Goal: Task Accomplishment & Management: Use online tool/utility

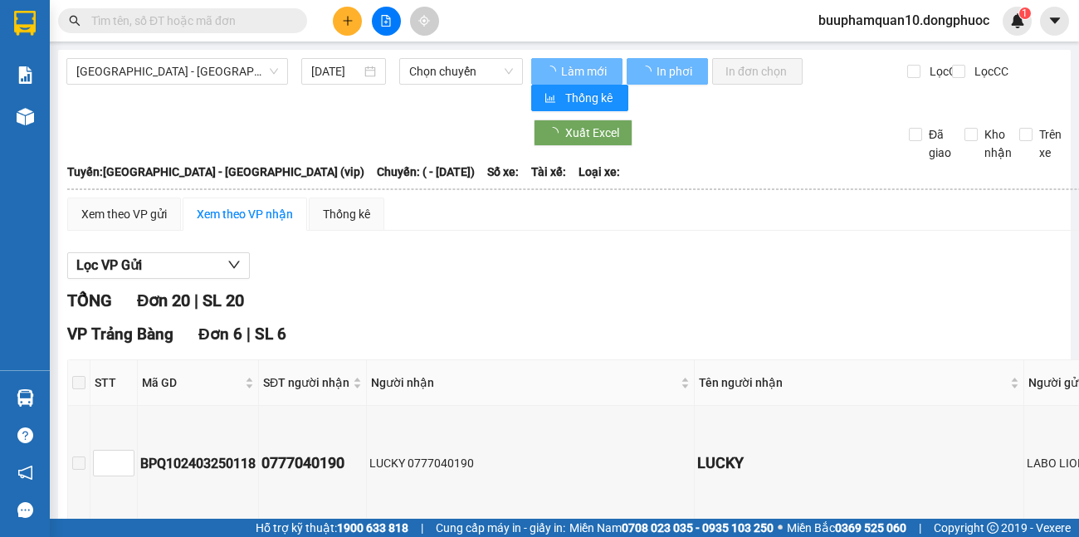
type input "[DATE]"
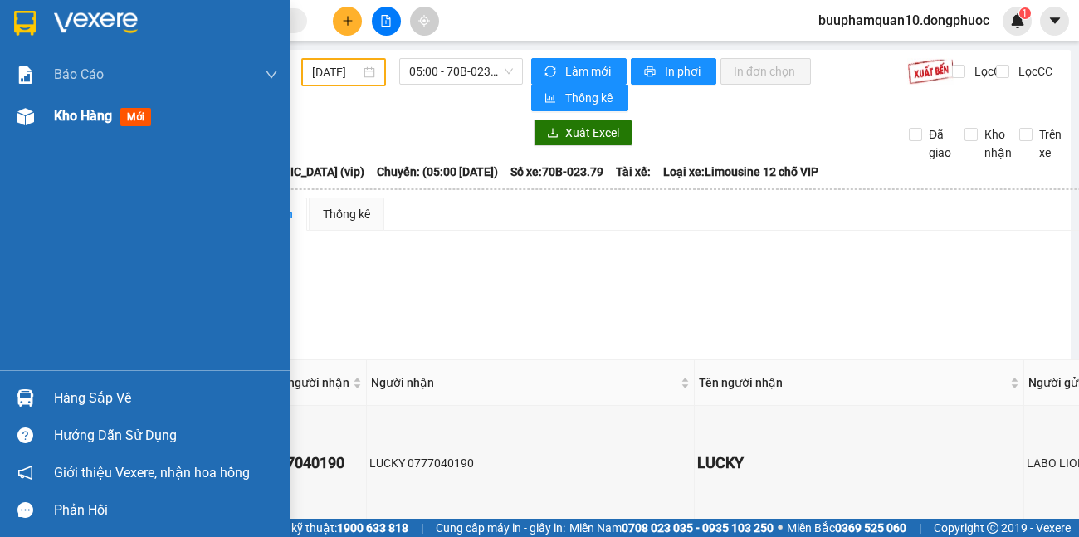
click at [112, 125] on div "Kho hàng mới" at bounding box center [106, 115] width 104 height 21
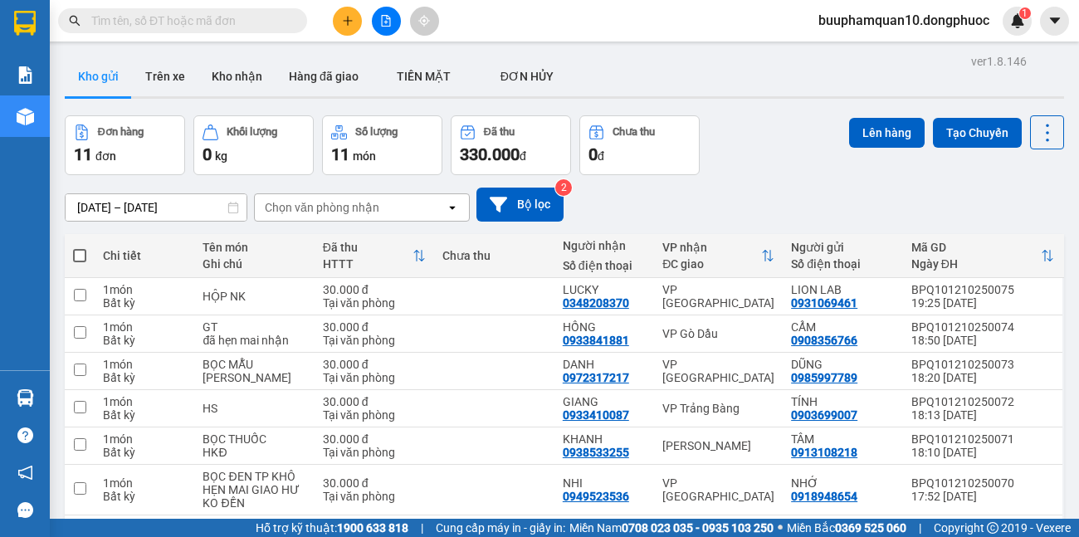
click at [389, 202] on div "Chọn văn phòng nhận" at bounding box center [350, 207] width 191 height 27
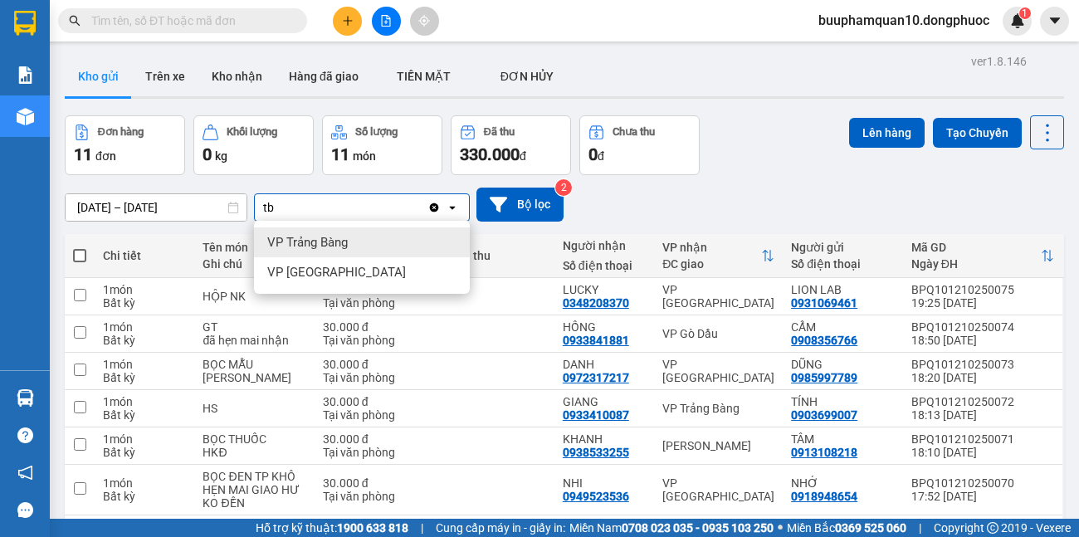
type input "tb"
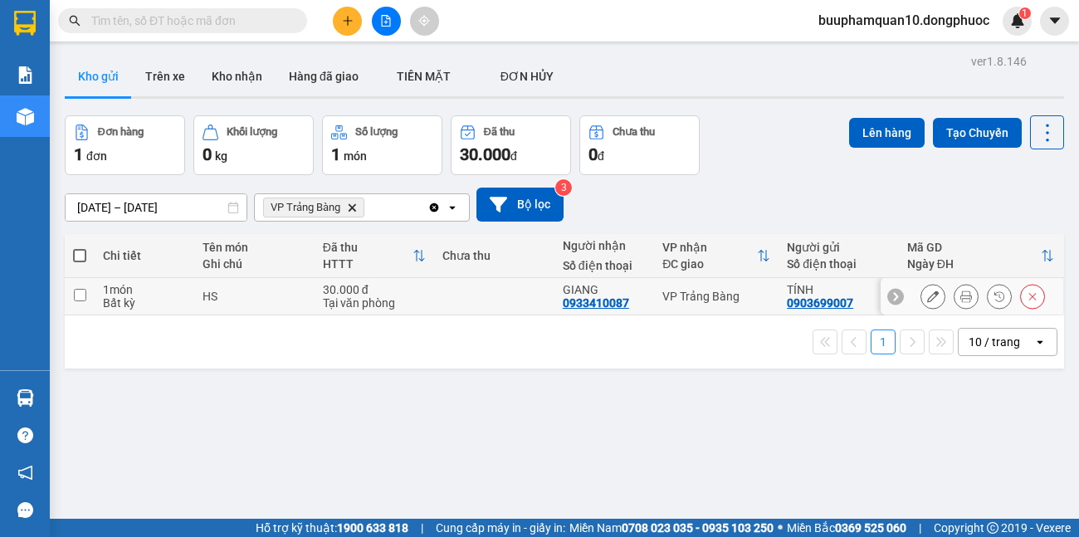
click at [704, 300] on div "VP Trảng Bàng" at bounding box center [717, 296] width 108 height 13
checkbox input "true"
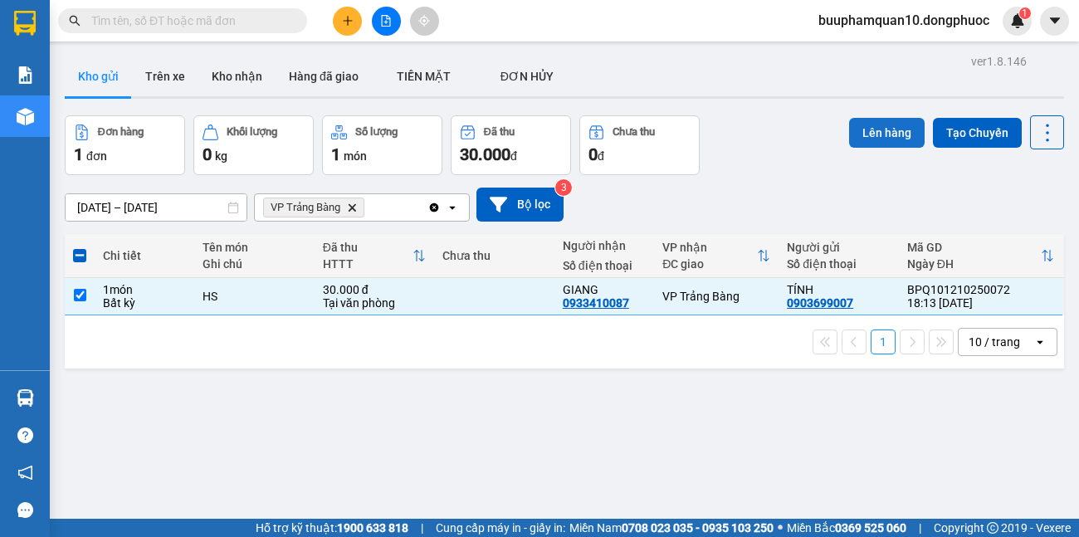
click at [887, 132] on button "Lên hàng" at bounding box center [887, 133] width 76 height 30
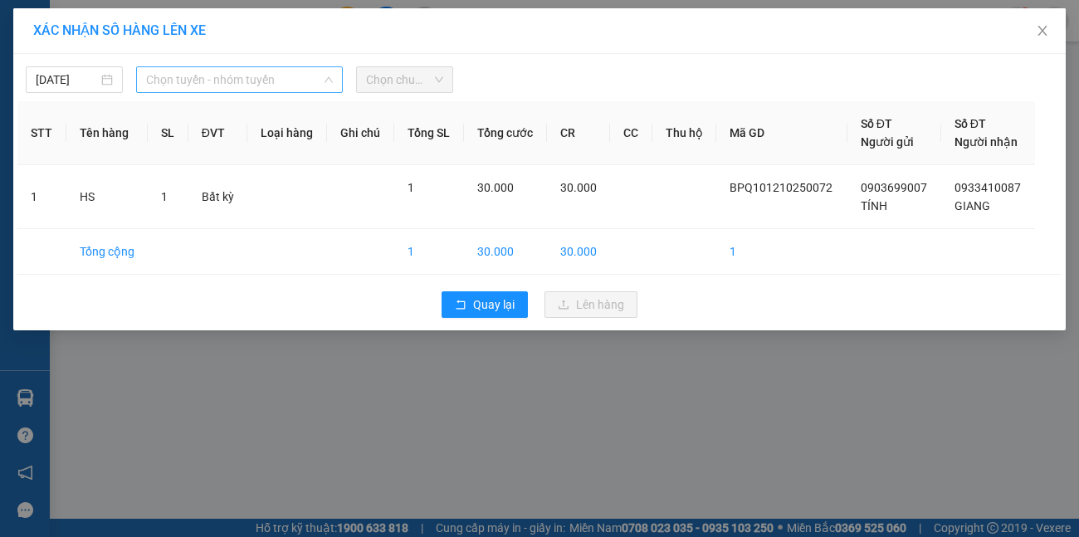
click at [276, 90] on span "Chọn tuyến - nhóm tuyến" at bounding box center [240, 79] width 188 height 25
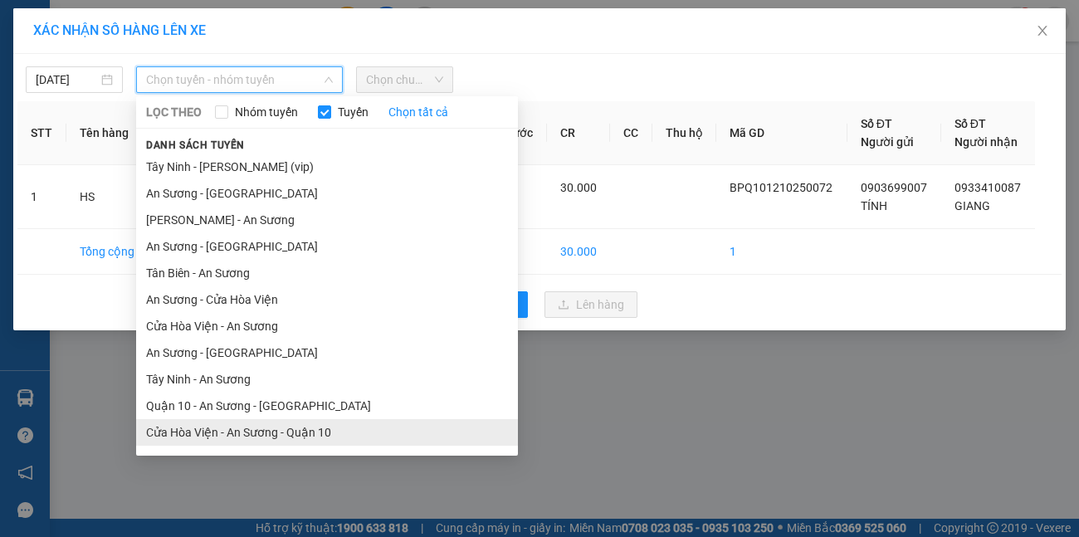
scroll to position [76, 0]
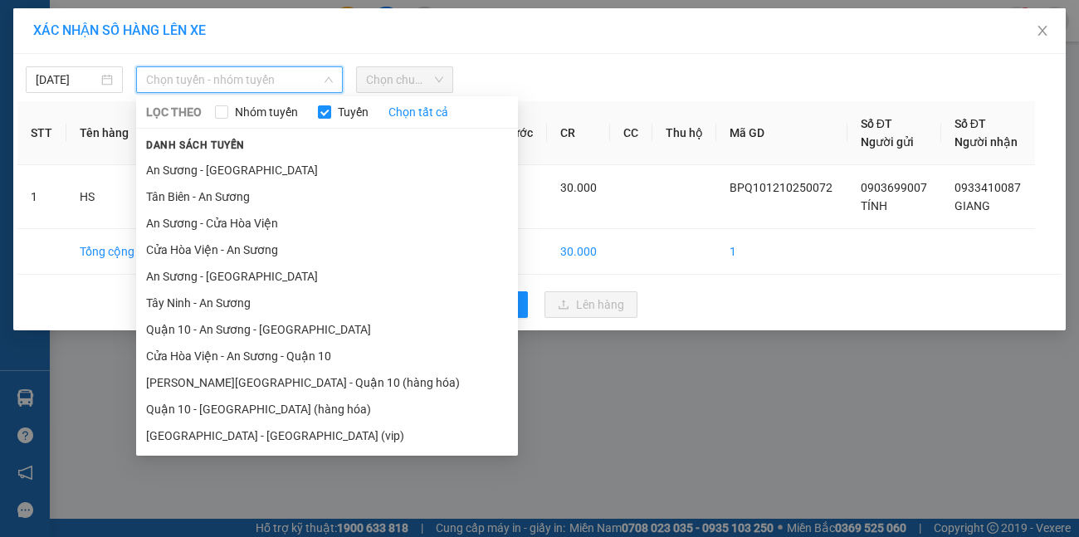
drag, startPoint x: 274, startPoint y: 443, endPoint x: 291, endPoint y: 325, distance: 120.0
click at [275, 442] on li "[GEOGRAPHIC_DATA] - [GEOGRAPHIC_DATA] (vip)" at bounding box center [327, 436] width 382 height 27
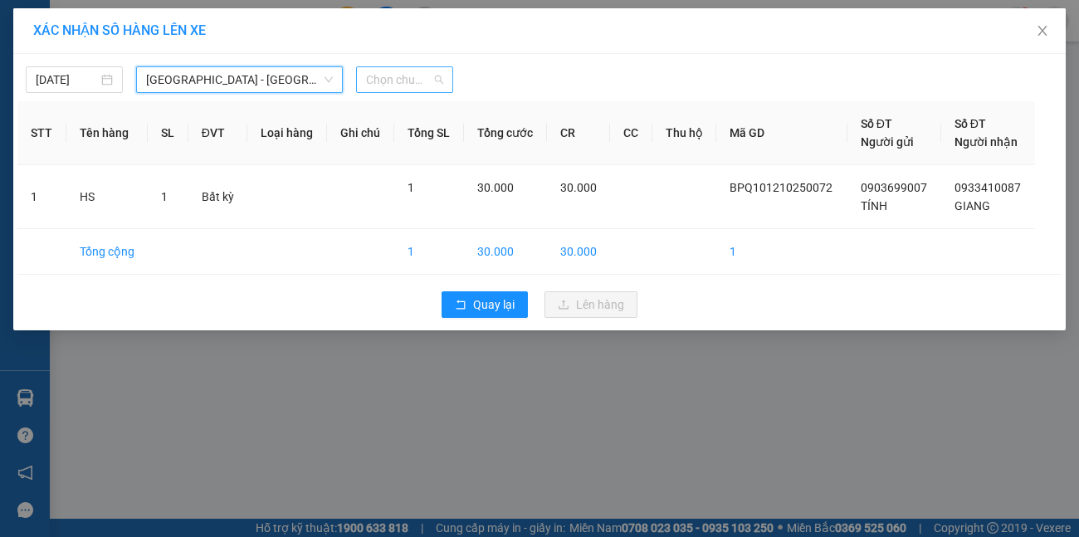
click at [423, 81] on span "Chọn chuyến" at bounding box center [404, 79] width 77 height 25
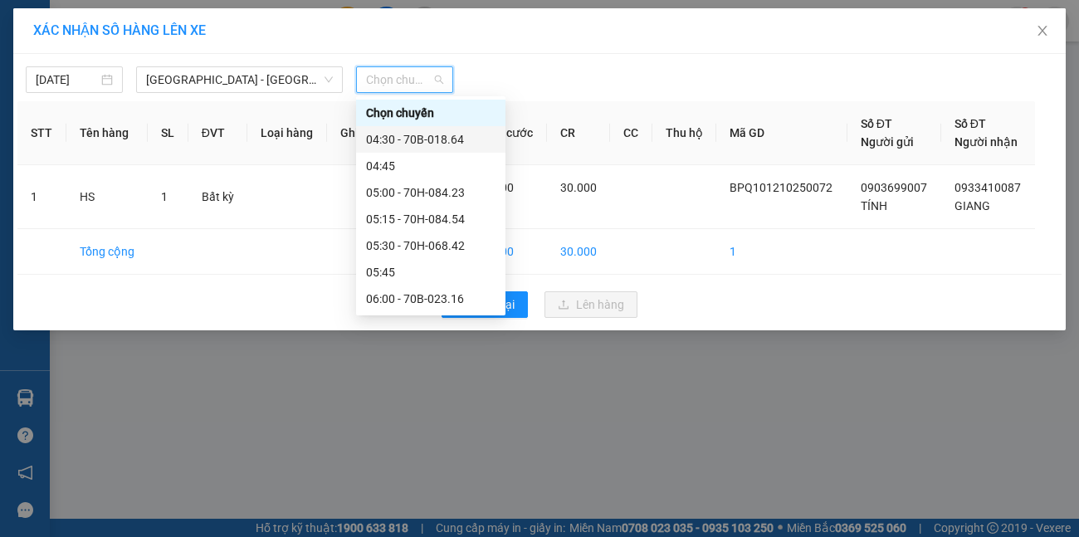
click at [445, 135] on div "04:30 - 70B-018.64" at bounding box center [431, 139] width 130 height 18
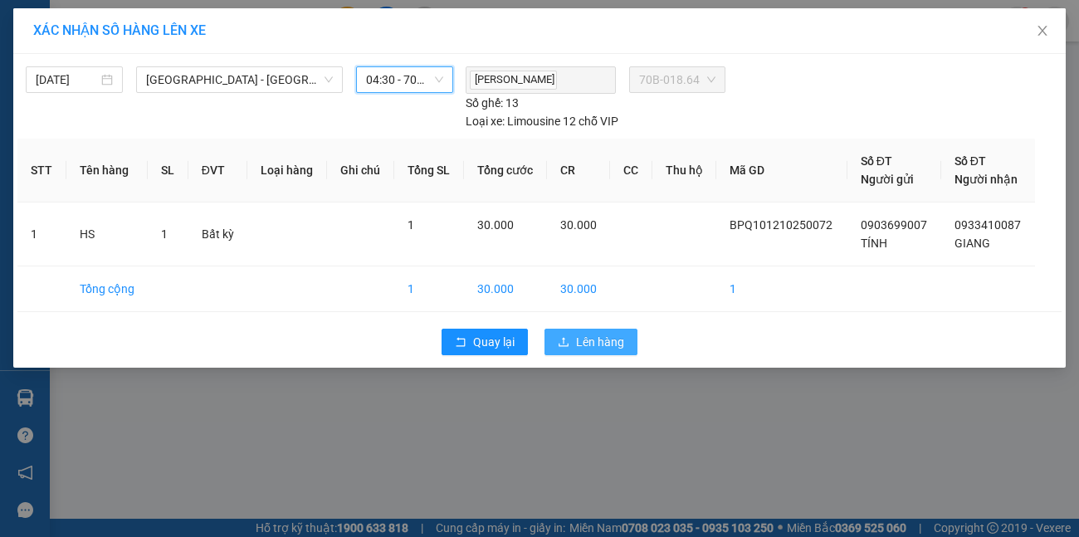
click at [604, 333] on span "Lên hàng" at bounding box center [600, 342] width 48 height 18
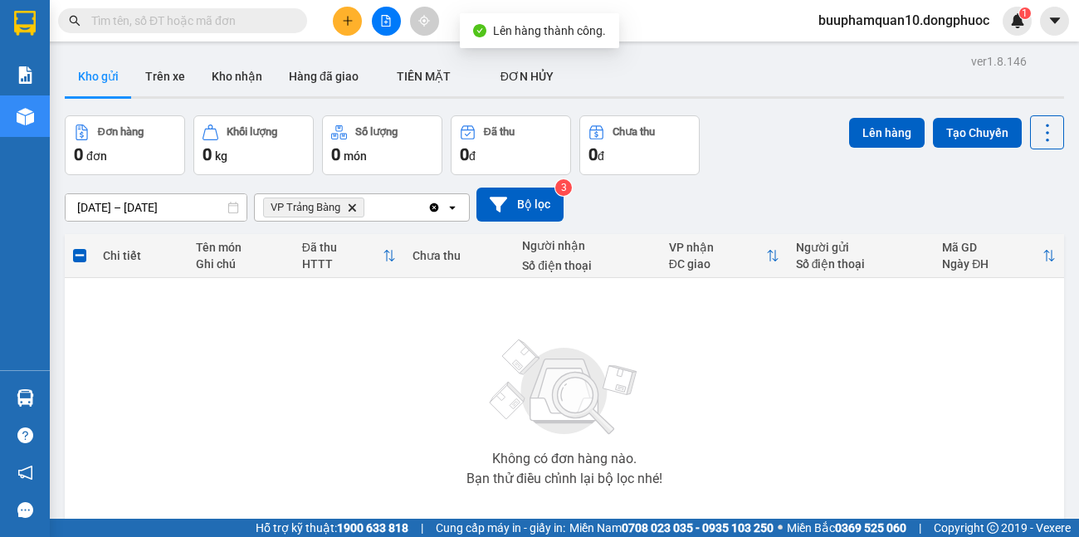
click at [352, 208] on icon "Delete" at bounding box center [352, 208] width 10 height 10
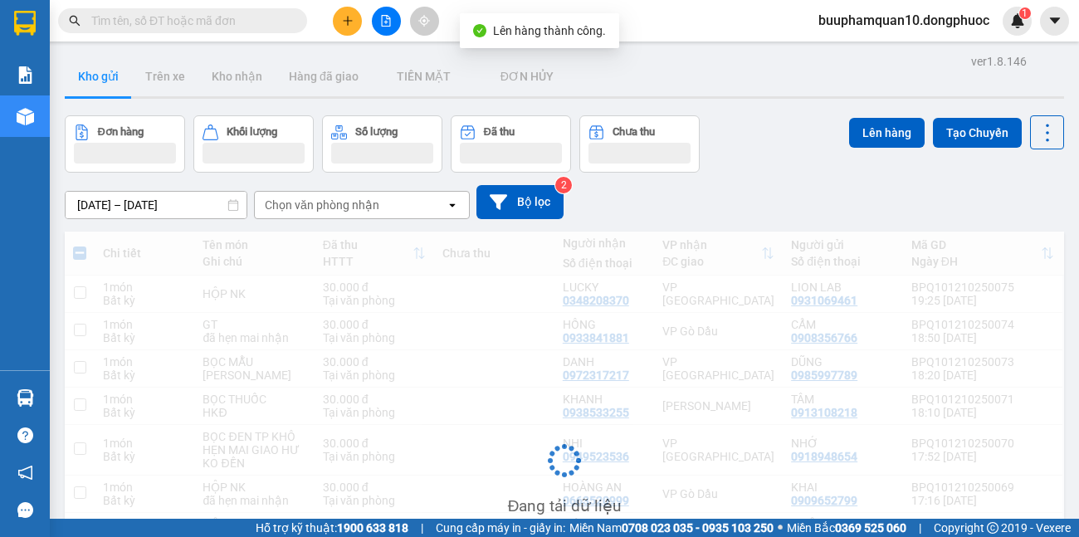
click at [364, 208] on div "Chọn văn phòng nhận" at bounding box center [322, 205] width 115 height 17
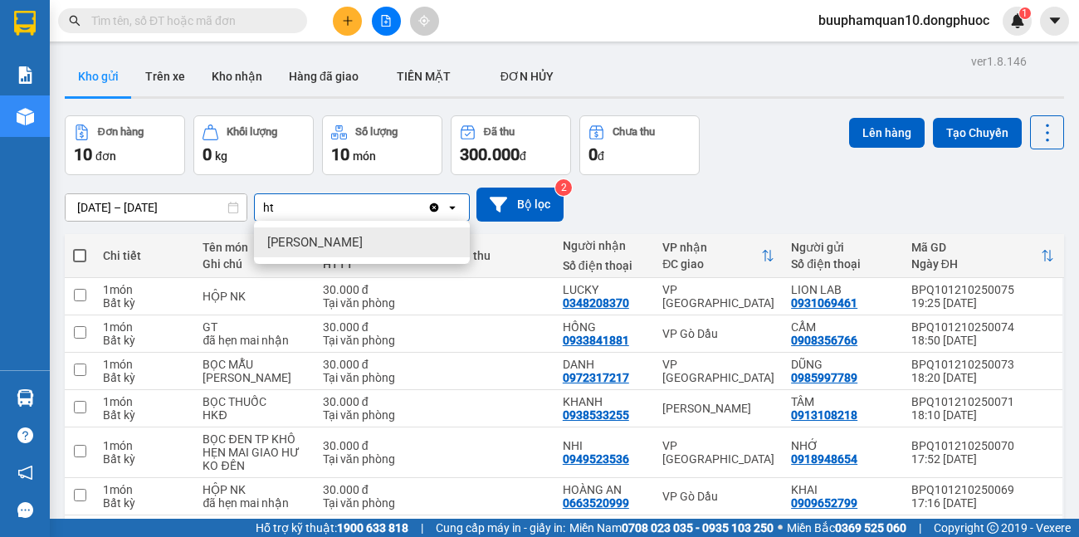
type input "ht"
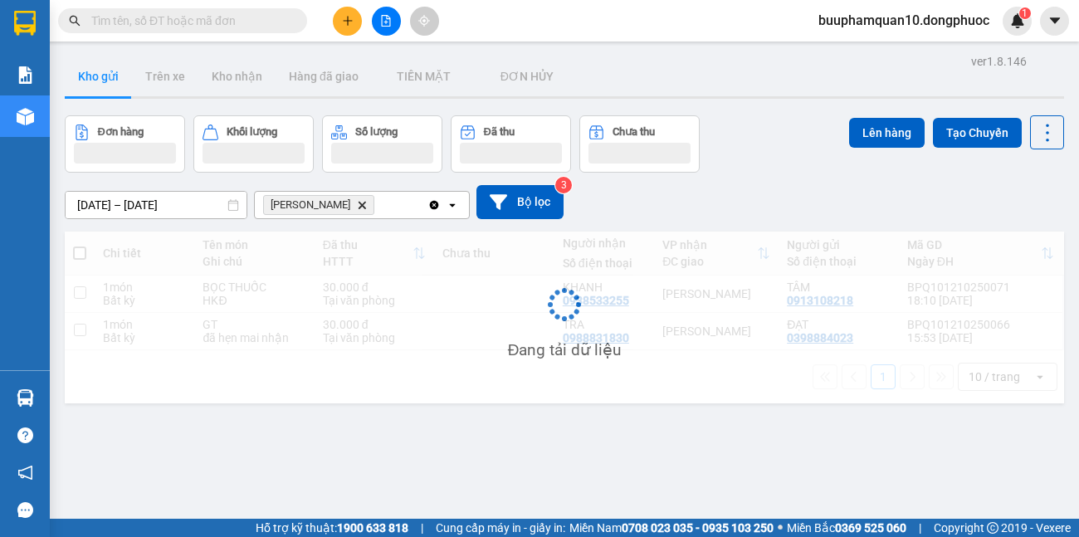
click at [369, 197] on div "Hòa Thành Delete" at bounding box center [341, 205] width 173 height 27
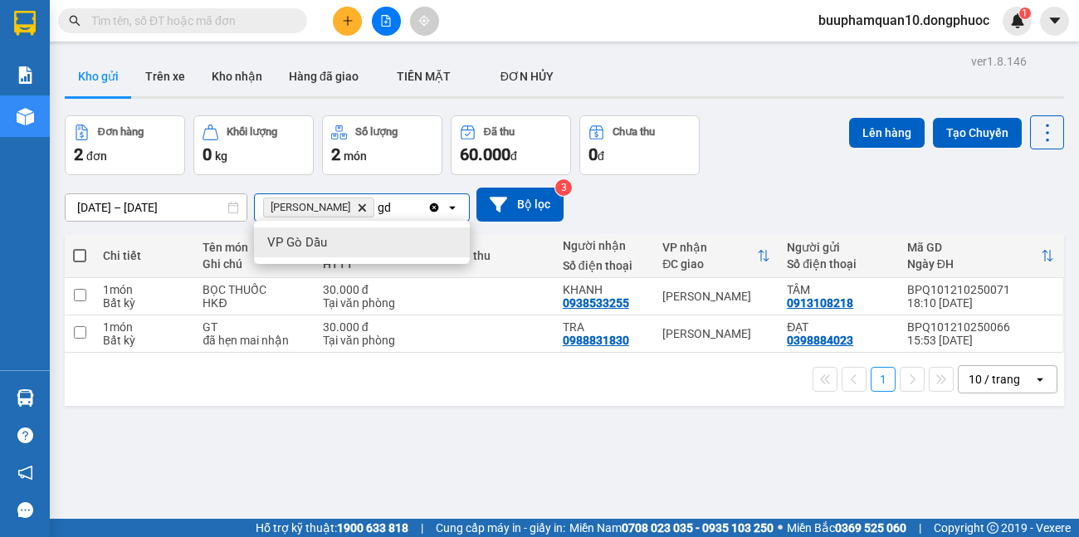
type input "gd"
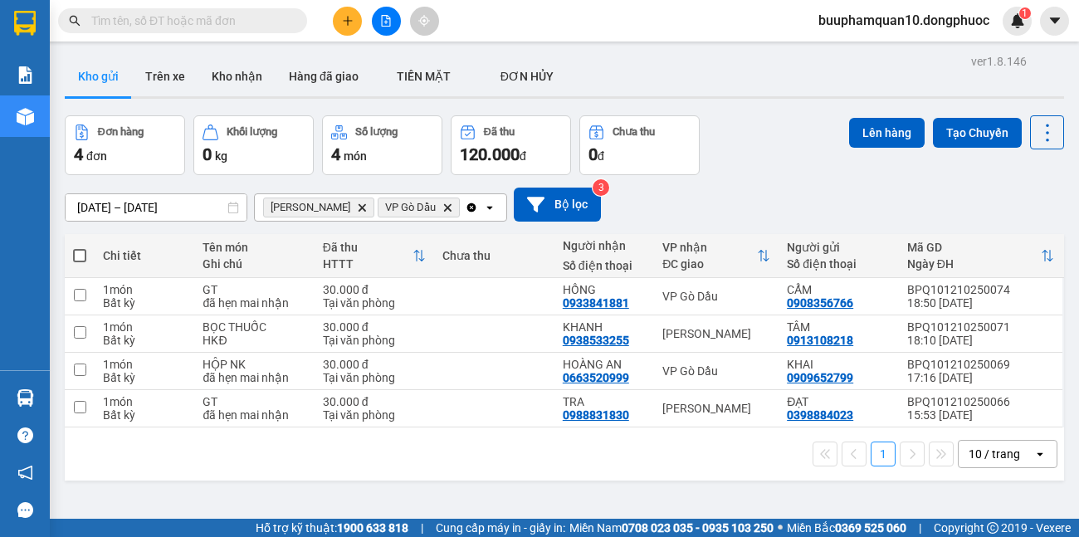
click at [75, 256] on span at bounding box center [79, 255] width 13 height 13
click at [80, 247] on input "checkbox" at bounding box center [80, 247] width 0 height 0
checkbox input "true"
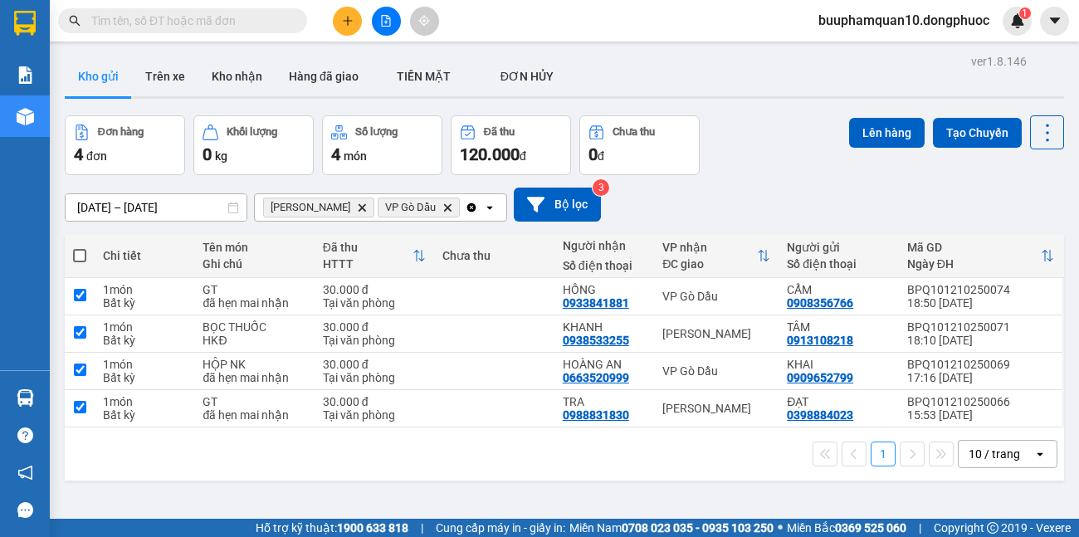
checkbox input "true"
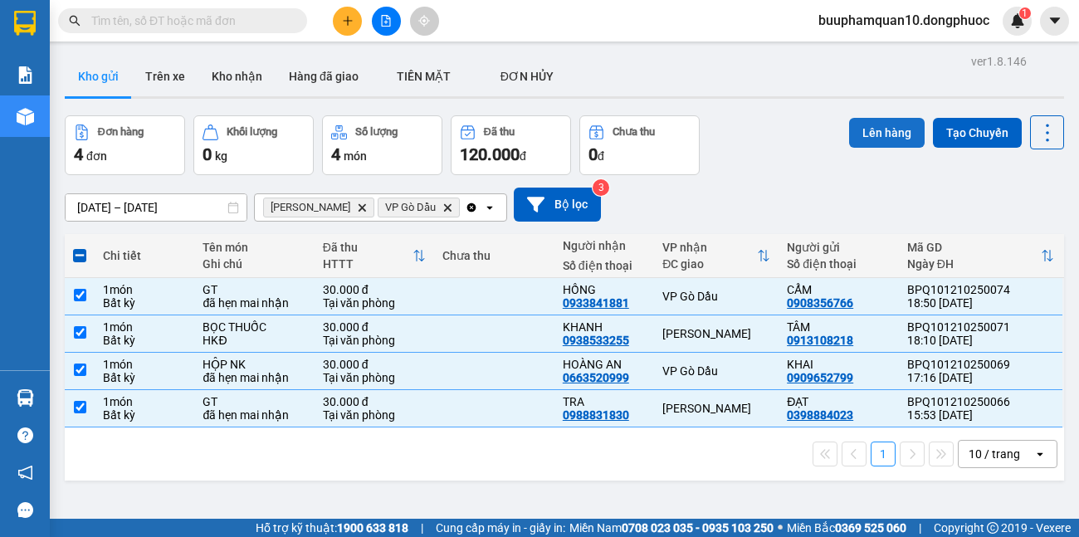
click at [859, 133] on button "Lên hàng" at bounding box center [887, 133] width 76 height 30
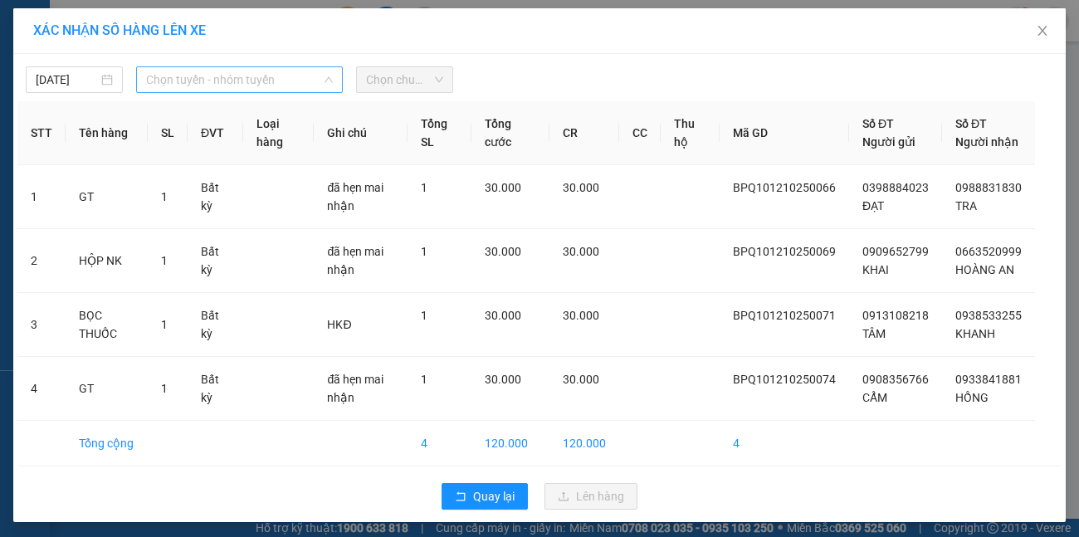
click at [226, 82] on span "Chọn tuyến - nhóm tuyến" at bounding box center [240, 79] width 188 height 25
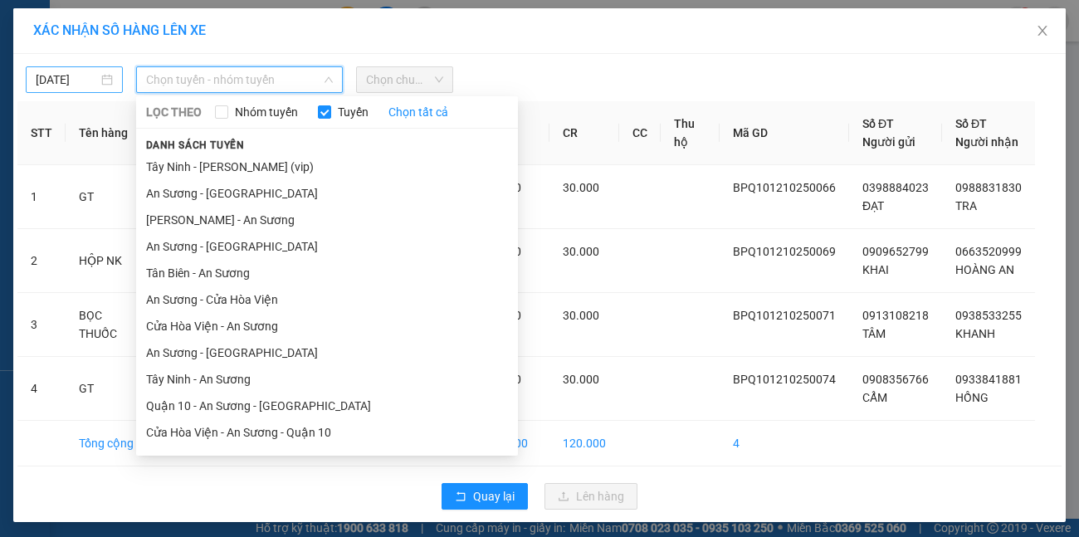
click at [87, 84] on body "Kết quả tìm kiếm ( 0 ) Bộ lọc Ngày tạo đơn gần nhất No Data buuphamquan10.dongp…" at bounding box center [539, 268] width 1079 height 537
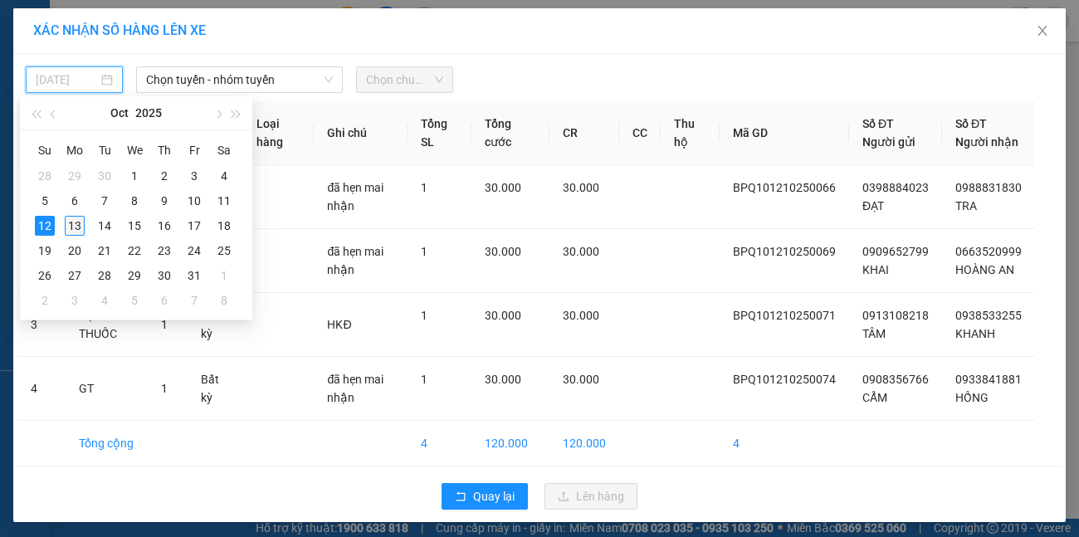
click at [73, 222] on div "13" at bounding box center [75, 226] width 20 height 20
type input "[DATE]"
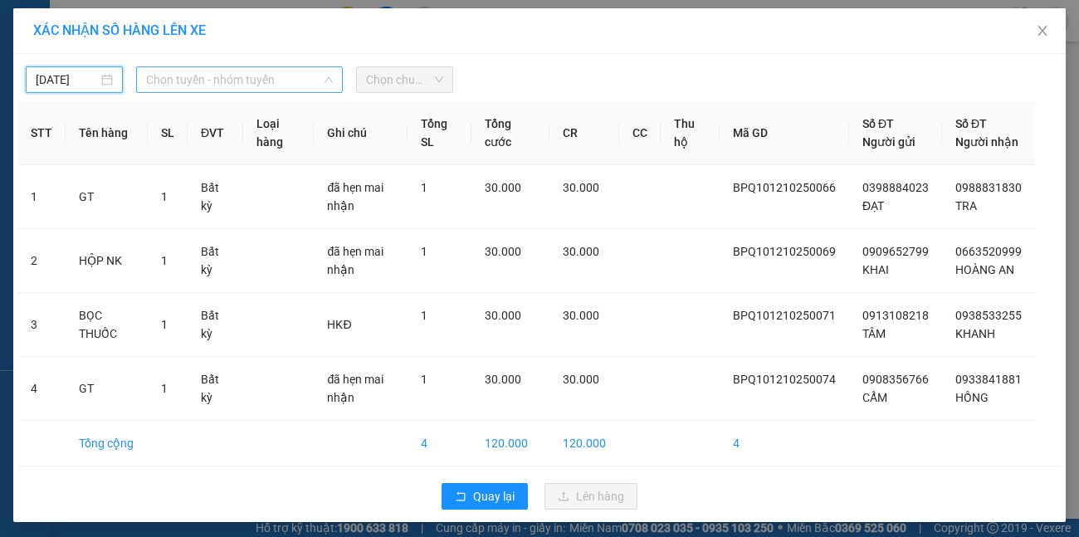
drag, startPoint x: 292, startPoint y: 76, endPoint x: 299, endPoint y: 98, distance: 23.4
click at [293, 76] on span "Chọn tuyến - nhóm tuyến" at bounding box center [240, 79] width 188 height 25
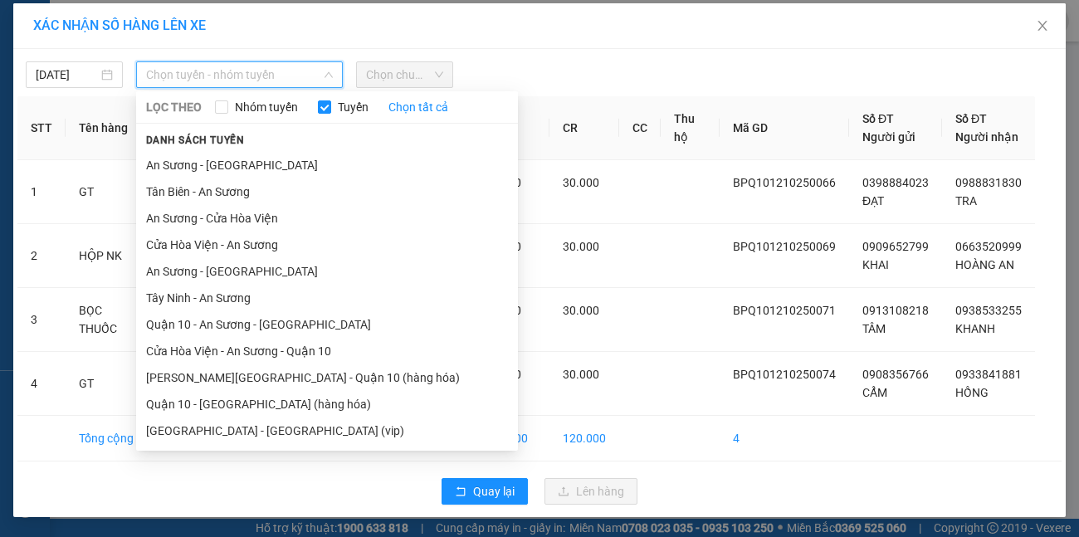
scroll to position [23, 0]
drag, startPoint x: 269, startPoint y: 413, endPoint x: 279, endPoint y: 381, distance: 33.9
click at [269, 418] on li "[GEOGRAPHIC_DATA] - [GEOGRAPHIC_DATA] (vip)" at bounding box center [327, 431] width 382 height 27
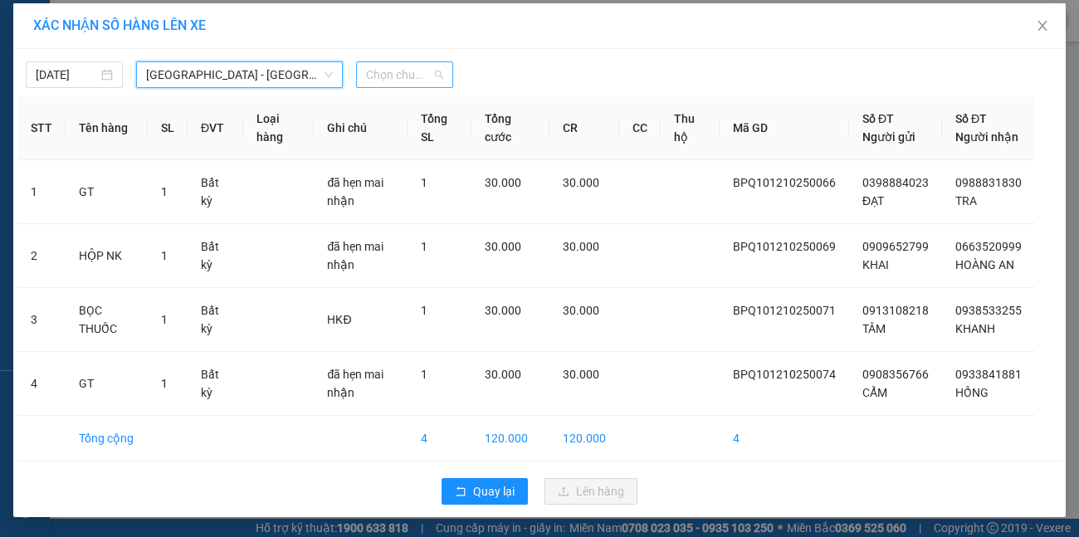
click at [388, 62] on span "Chọn chuyến" at bounding box center [404, 74] width 77 height 25
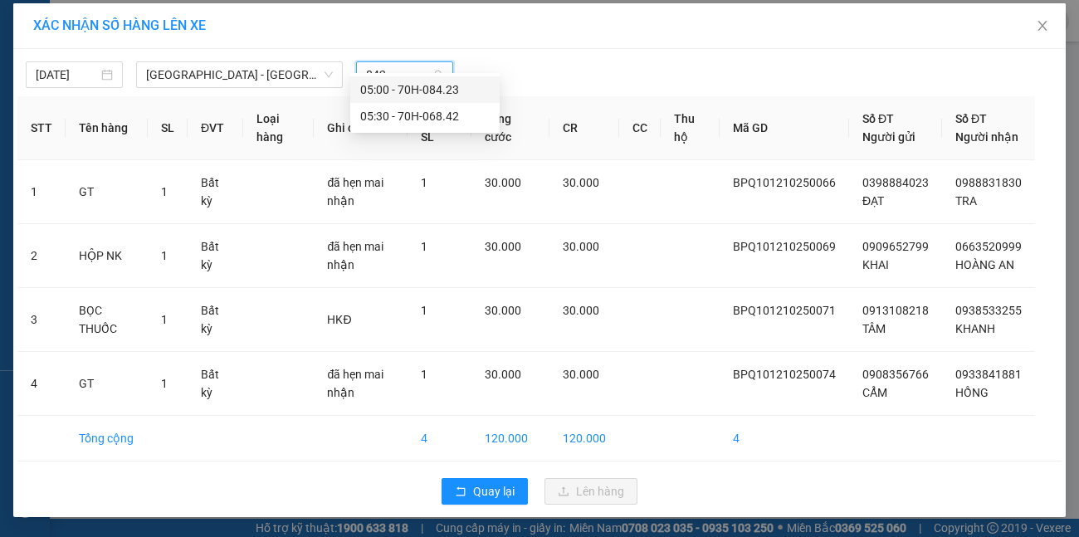
type input "8423"
click at [404, 86] on div "05:00 - 70H-084.23" at bounding box center [425, 90] width 130 height 18
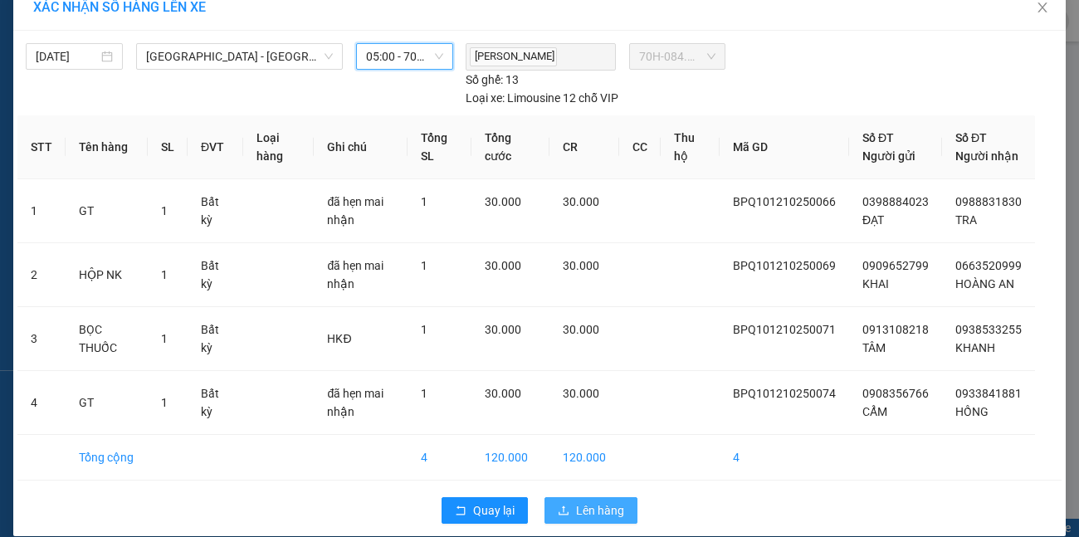
click at [585, 504] on span "Lên hàng" at bounding box center [600, 511] width 48 height 18
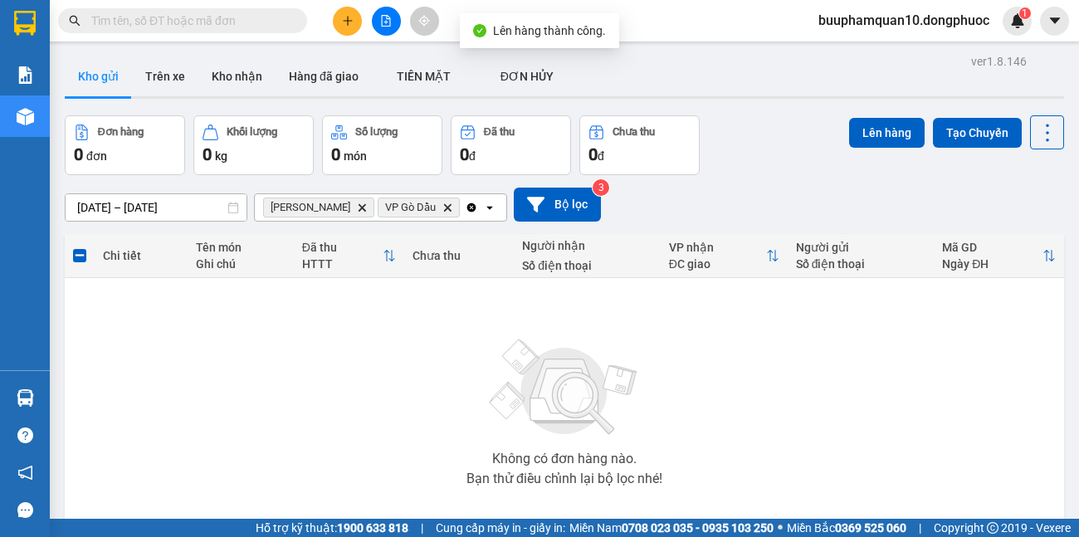
click at [465, 205] on icon "Clear all" at bounding box center [471, 207] width 13 height 13
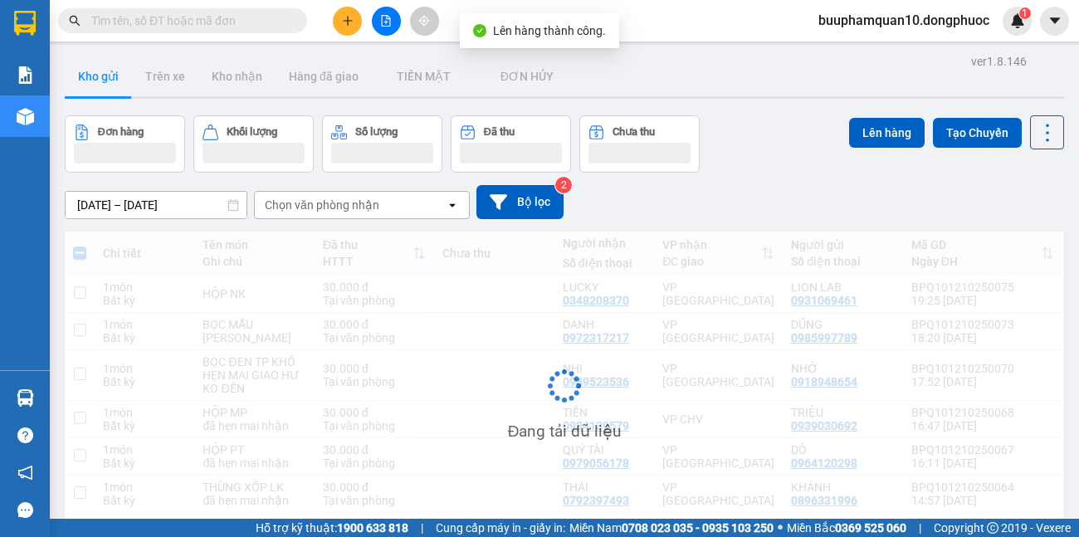
click at [369, 213] on div "Chọn văn phòng nhận" at bounding box center [350, 205] width 191 height 27
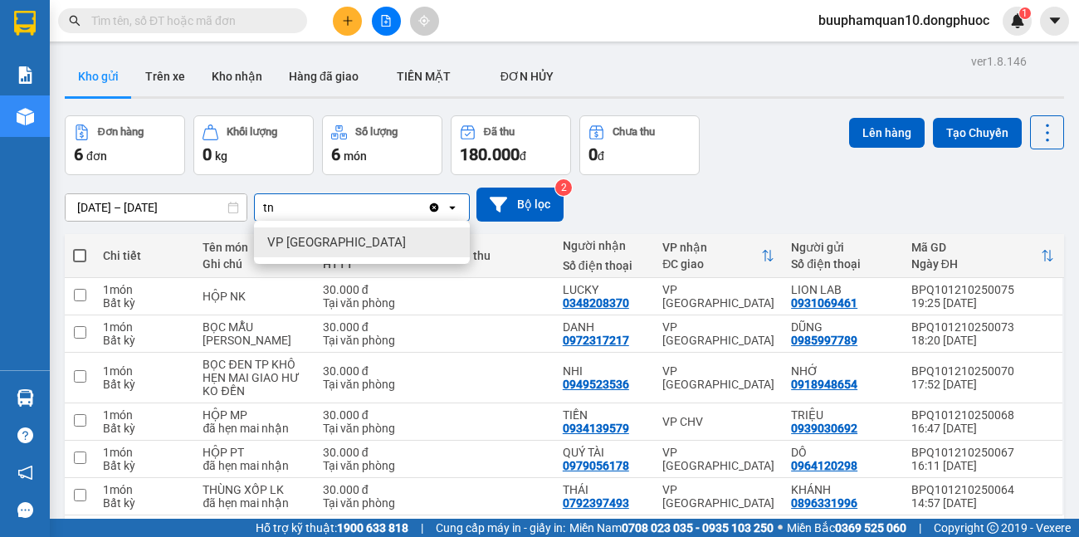
type input "tn"
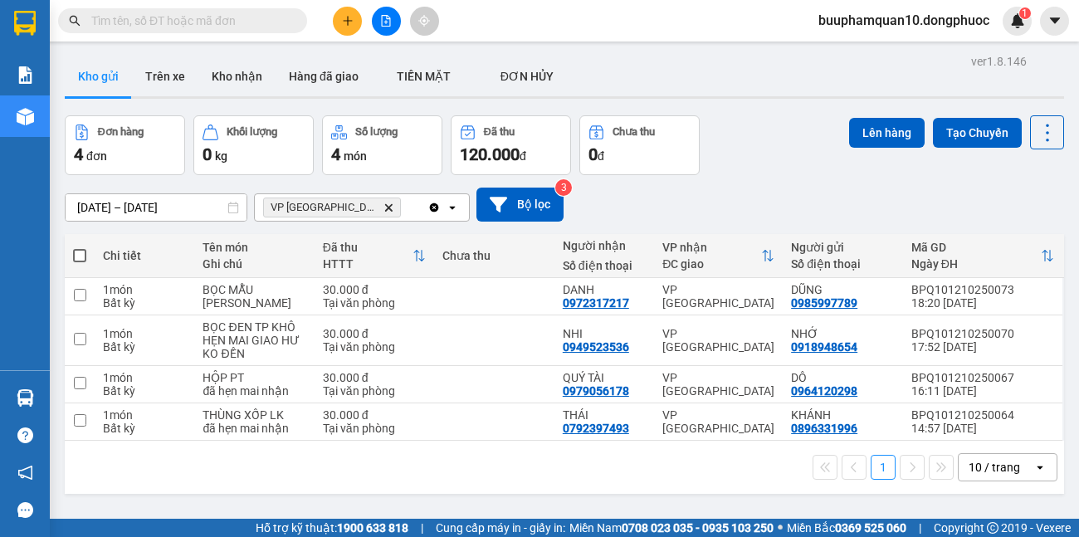
click at [76, 258] on span at bounding box center [79, 255] width 13 height 13
click at [80, 247] on input "checkbox" at bounding box center [80, 247] width 0 height 0
checkbox input "true"
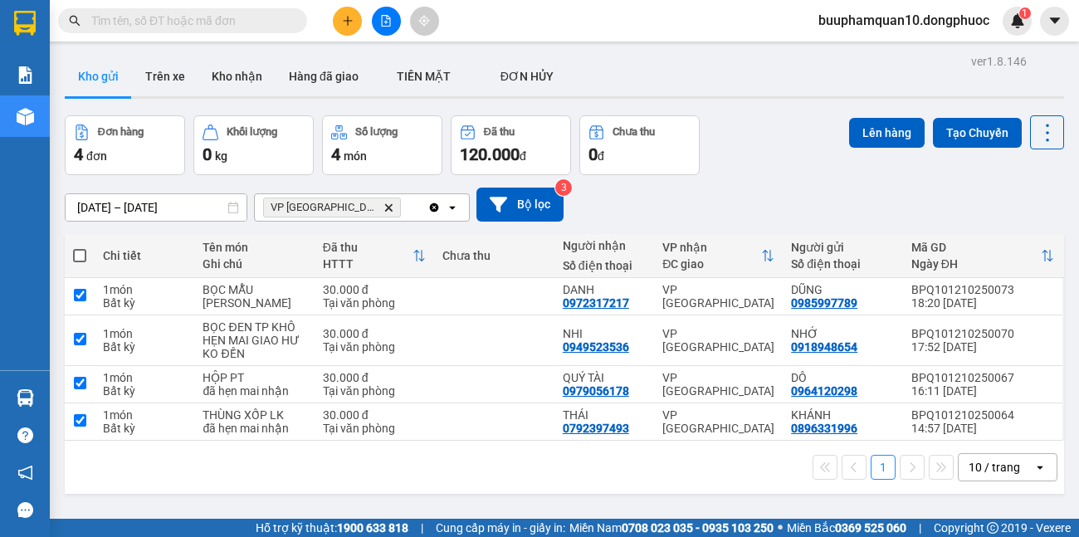
checkbox input "true"
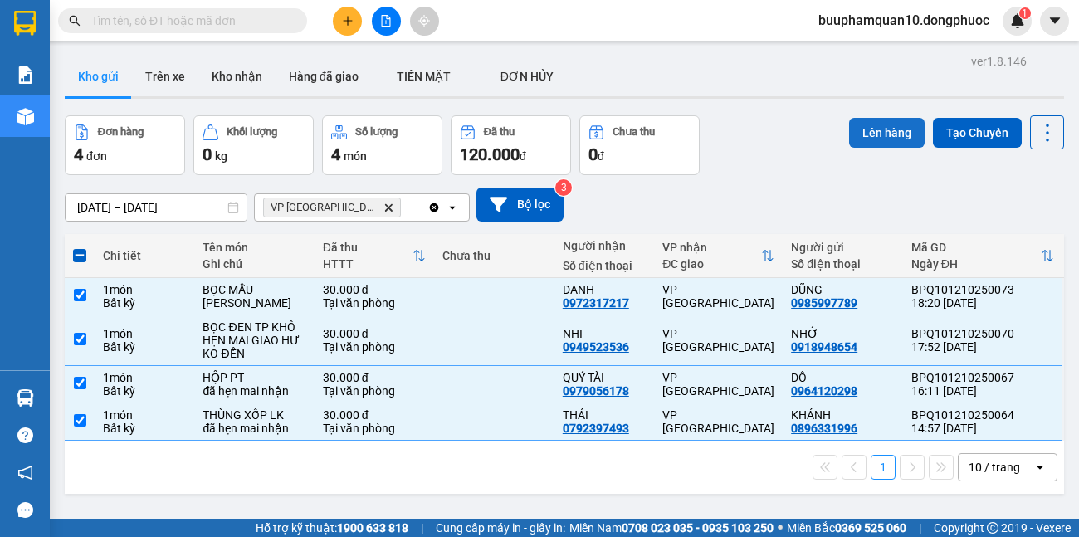
click at [878, 132] on button "Lên hàng" at bounding box center [887, 133] width 76 height 30
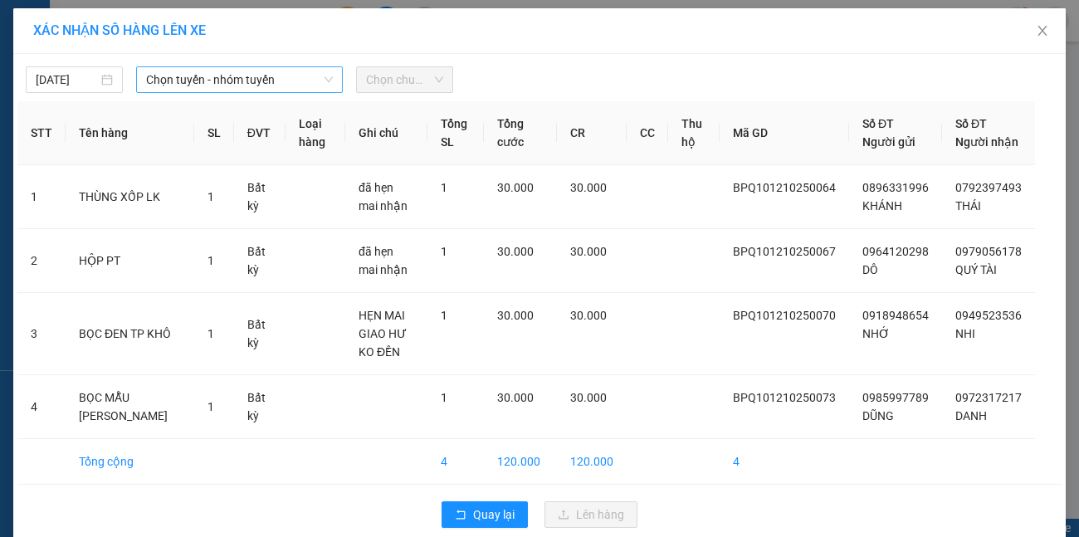
click at [268, 91] on span "Chọn tuyến - nhóm tuyến" at bounding box center [240, 79] width 188 height 25
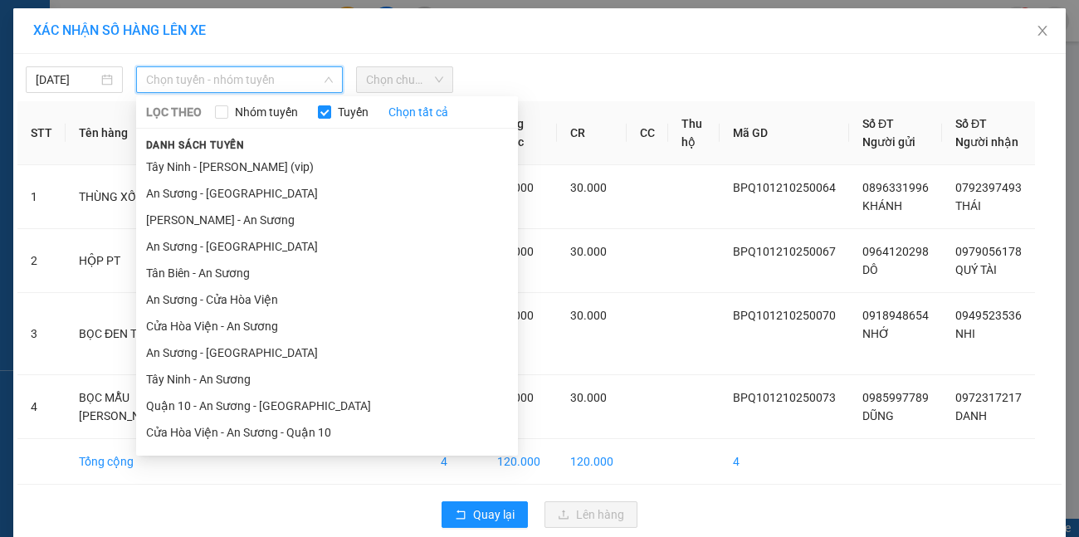
scroll to position [76, 0]
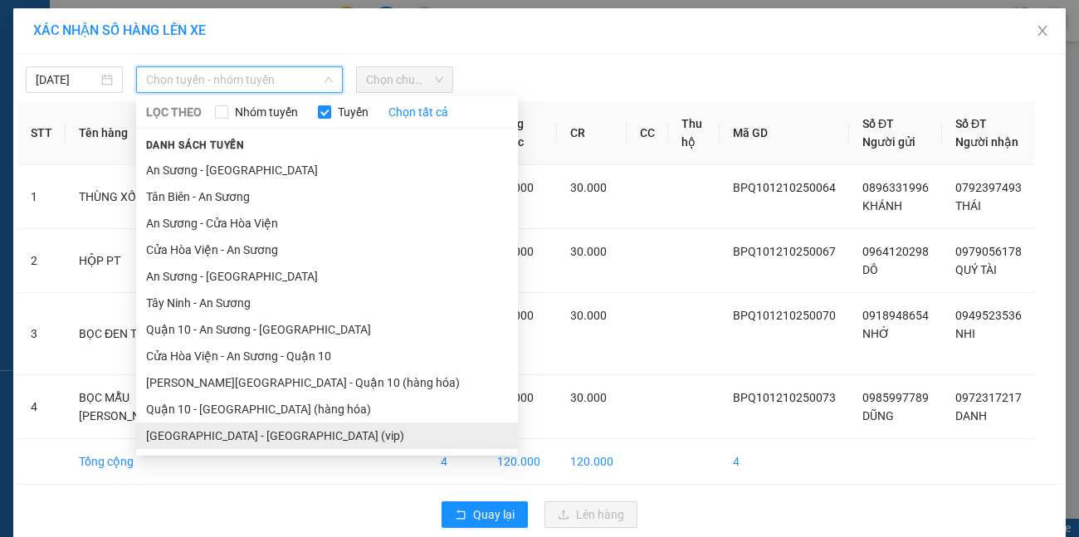
click at [312, 442] on li "[GEOGRAPHIC_DATA] - [GEOGRAPHIC_DATA] (vip)" at bounding box center [327, 436] width 382 height 27
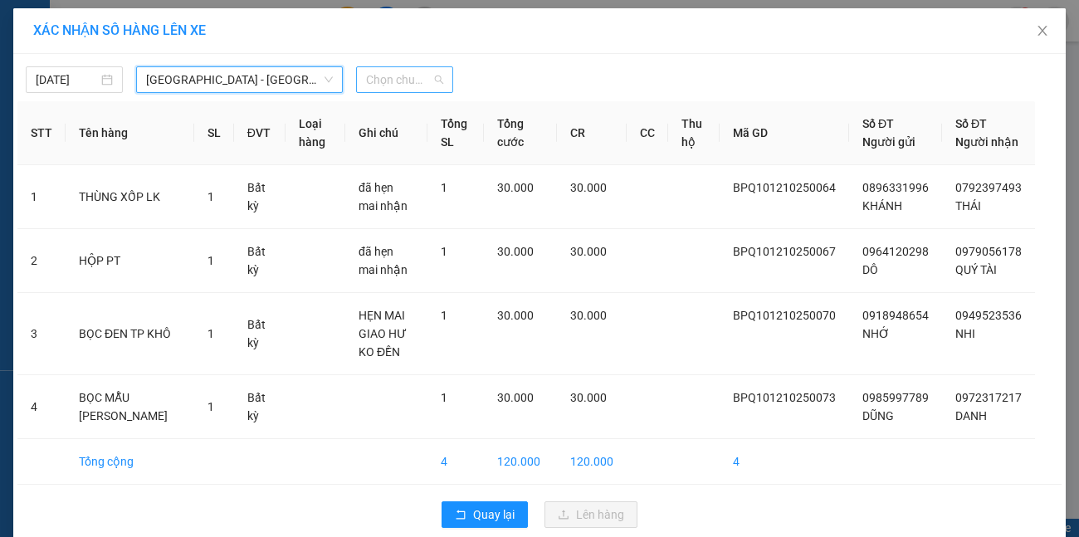
click at [414, 86] on span "Chọn chuyến" at bounding box center [404, 79] width 77 height 25
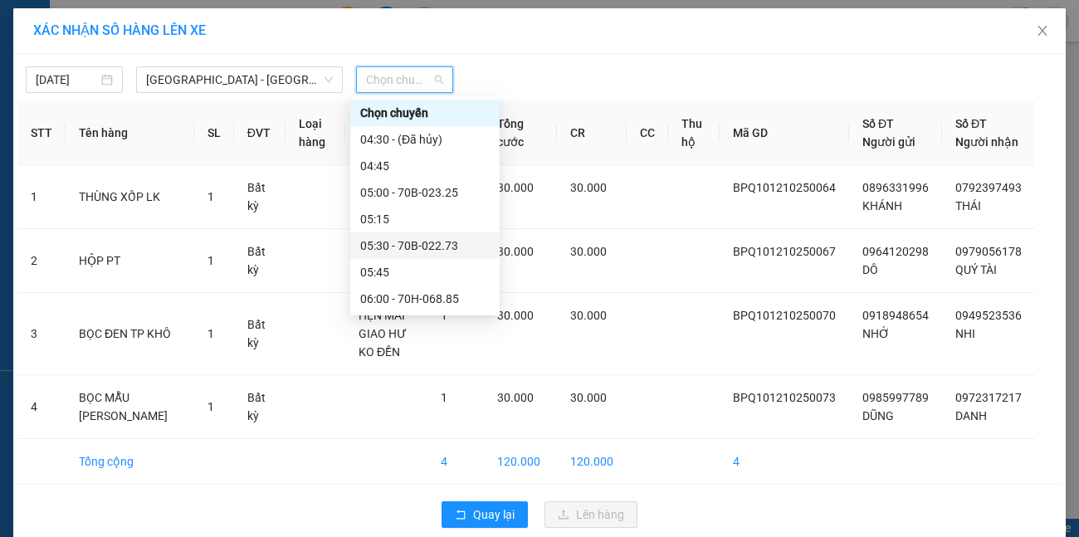
click at [438, 242] on div "05:30 - 70B-022.73" at bounding box center [425, 246] width 130 height 18
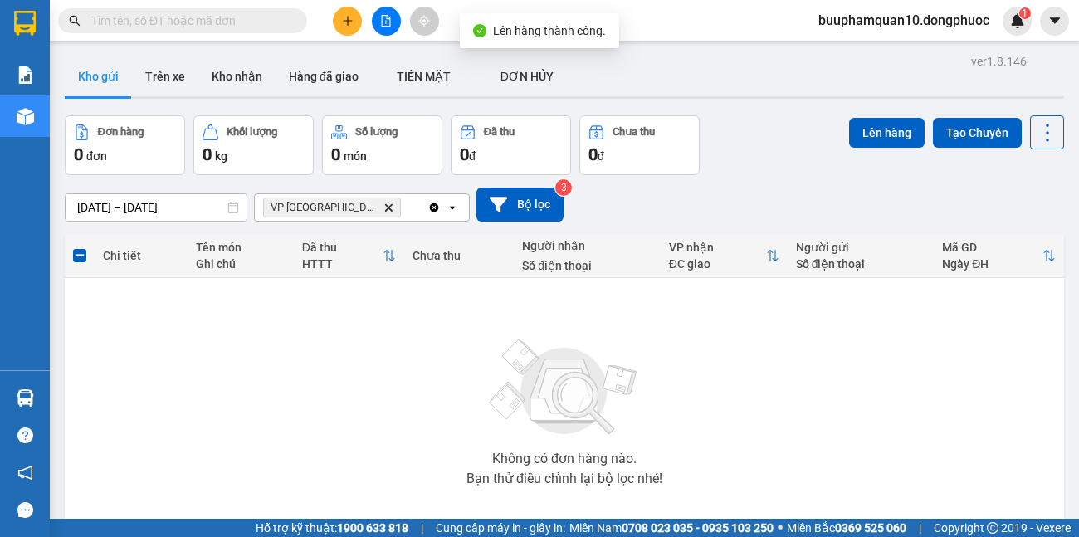
click at [435, 212] on icon "Clear all" at bounding box center [434, 207] width 9 height 9
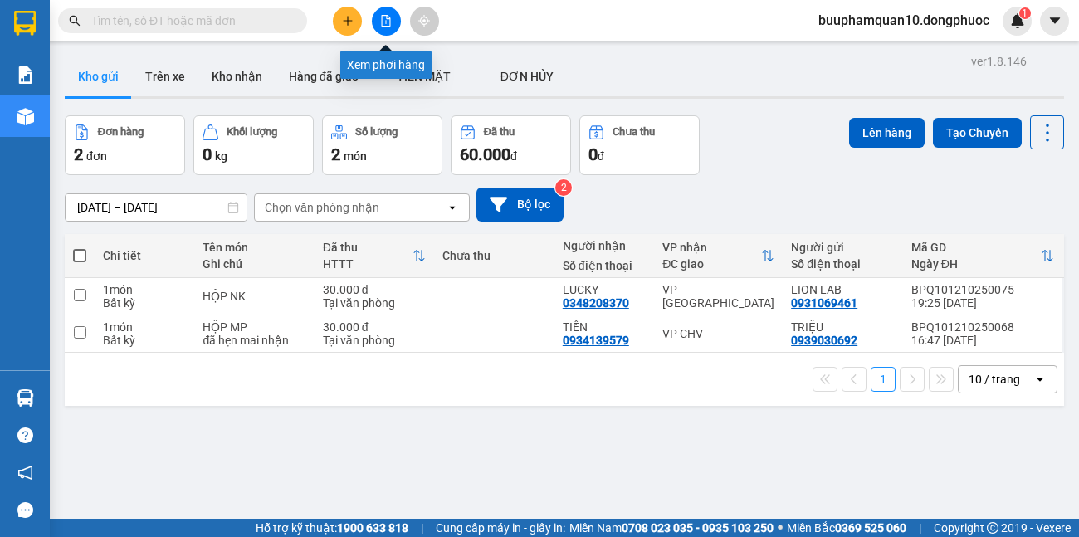
click at [390, 31] on button at bounding box center [386, 21] width 29 height 29
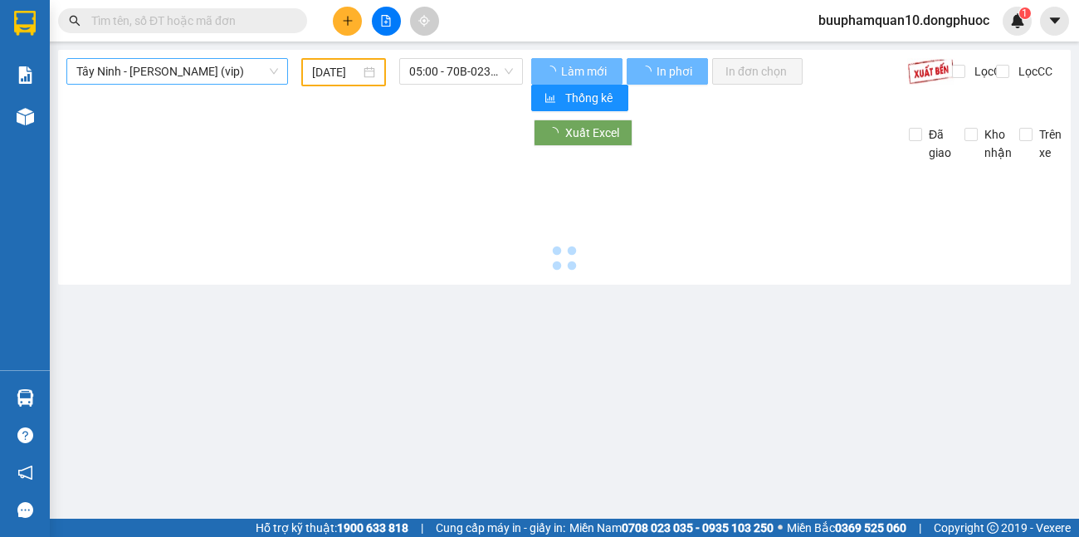
type input "[DATE]"
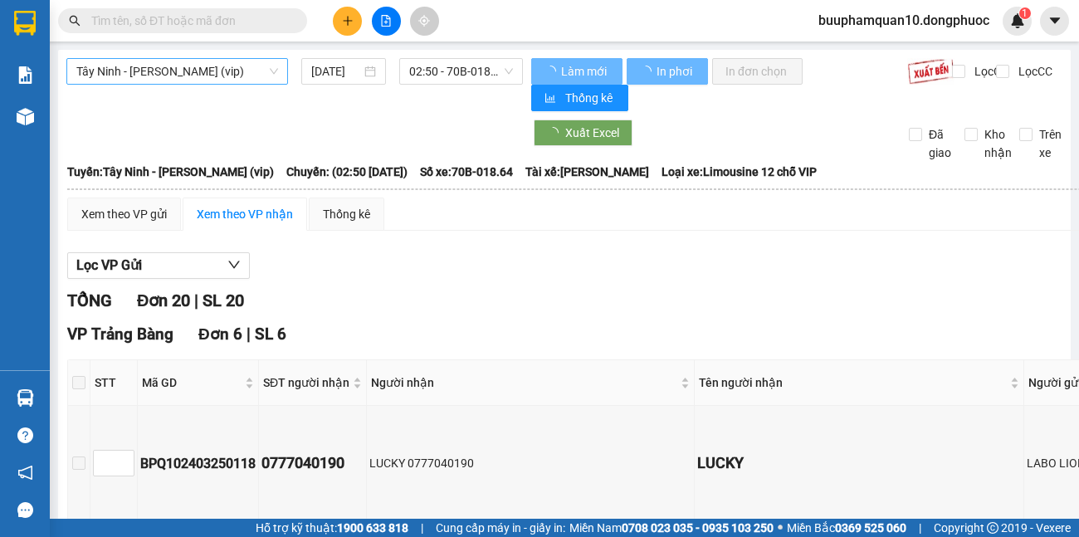
click at [216, 71] on span "Tây Ninh - [PERSON_NAME] (vip)" at bounding box center [177, 71] width 202 height 25
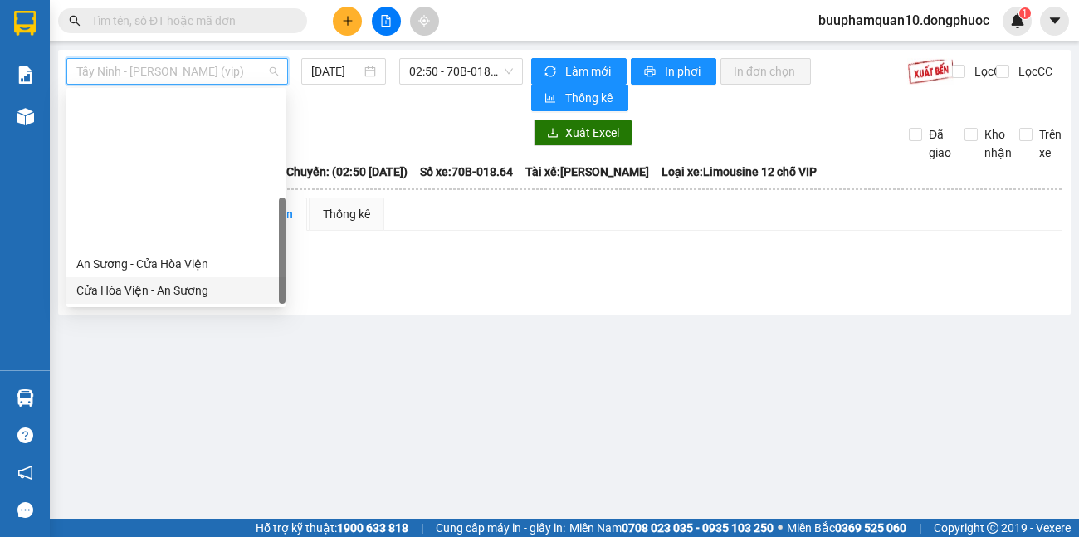
scroll to position [186, 0]
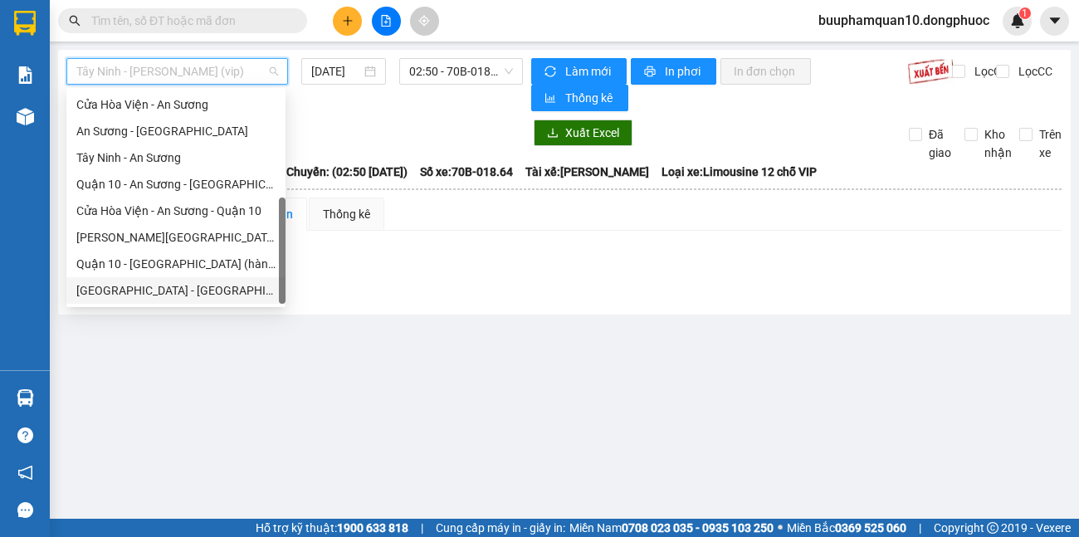
click at [215, 296] on div "[GEOGRAPHIC_DATA] - [GEOGRAPHIC_DATA] (vip)" at bounding box center [175, 290] width 199 height 18
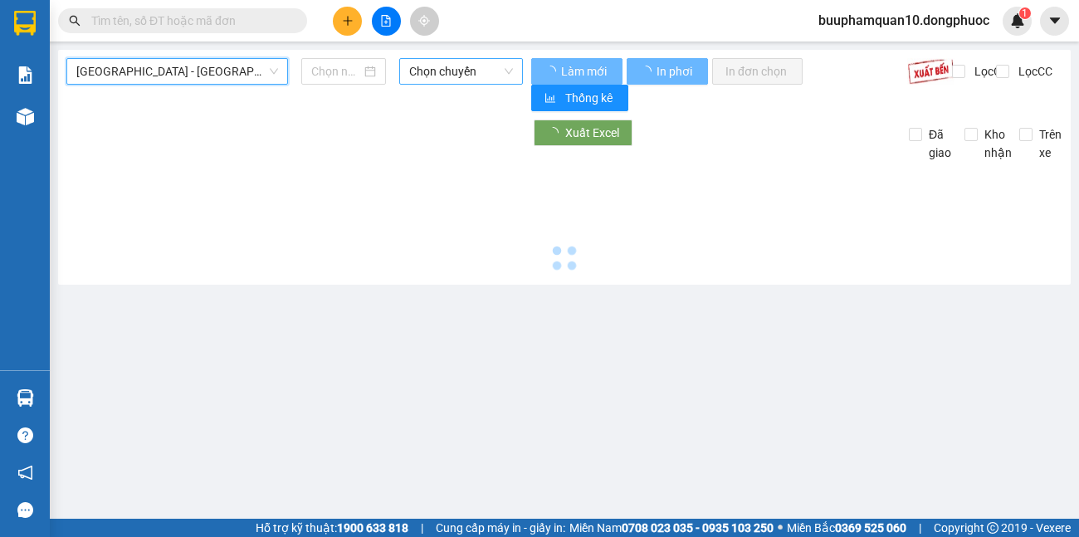
type input "[DATE]"
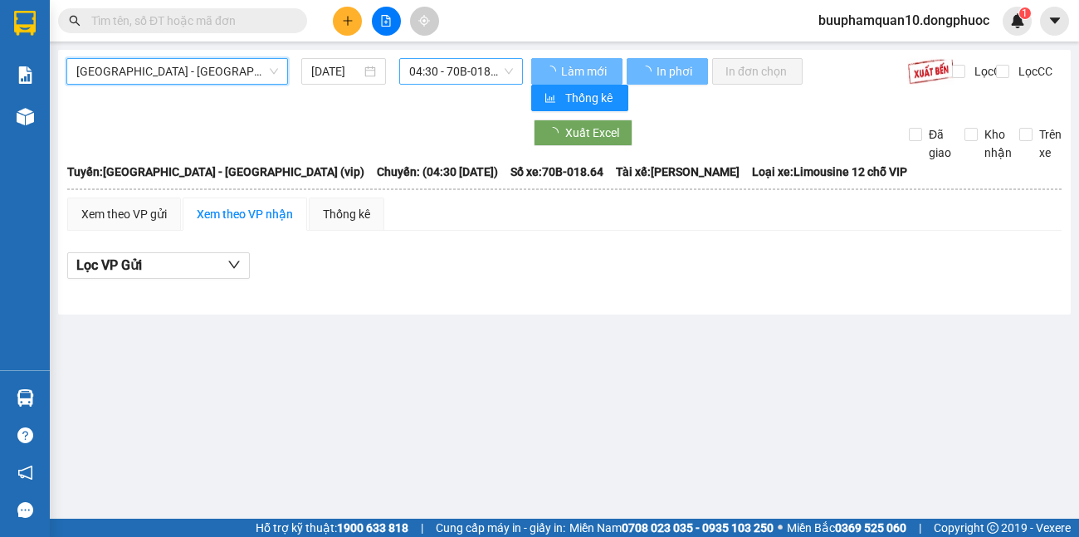
click at [448, 73] on span "04:30 - 70B-018.64" at bounding box center [461, 71] width 104 height 25
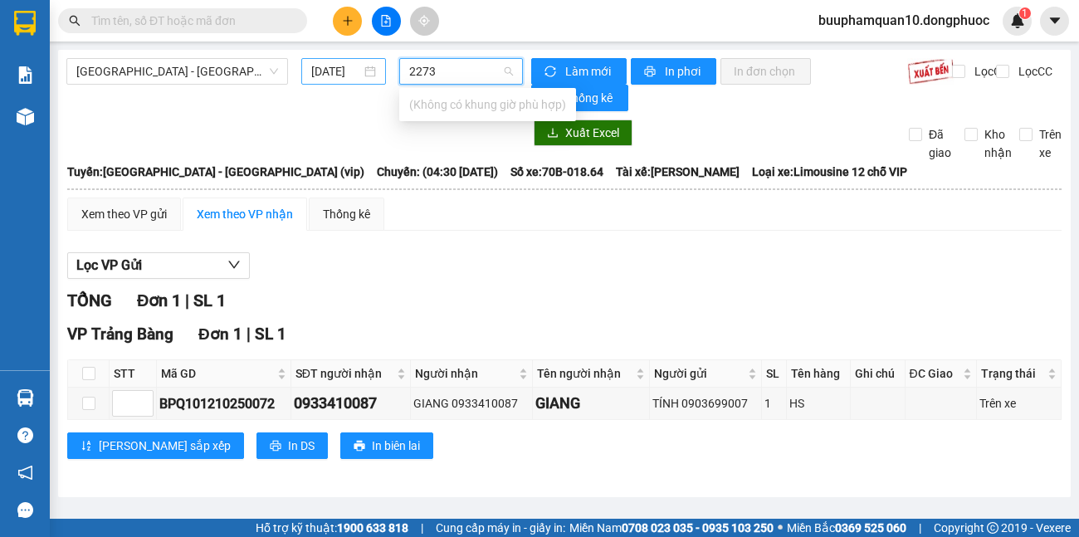
type input "2273"
click at [343, 66] on input "[DATE]" at bounding box center [336, 71] width 50 height 18
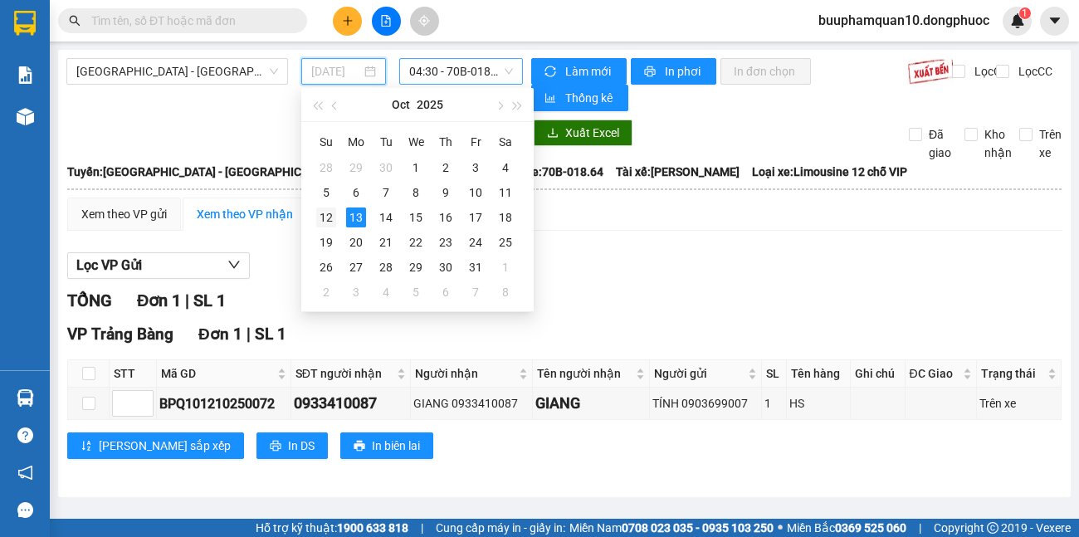
click at [325, 219] on div "12" at bounding box center [326, 218] width 20 height 20
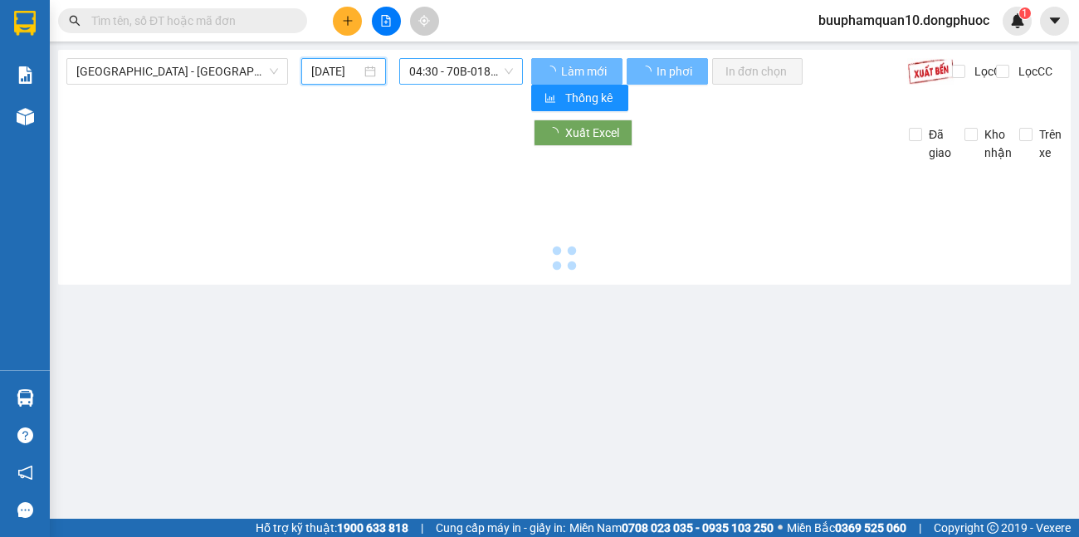
type input "[DATE]"
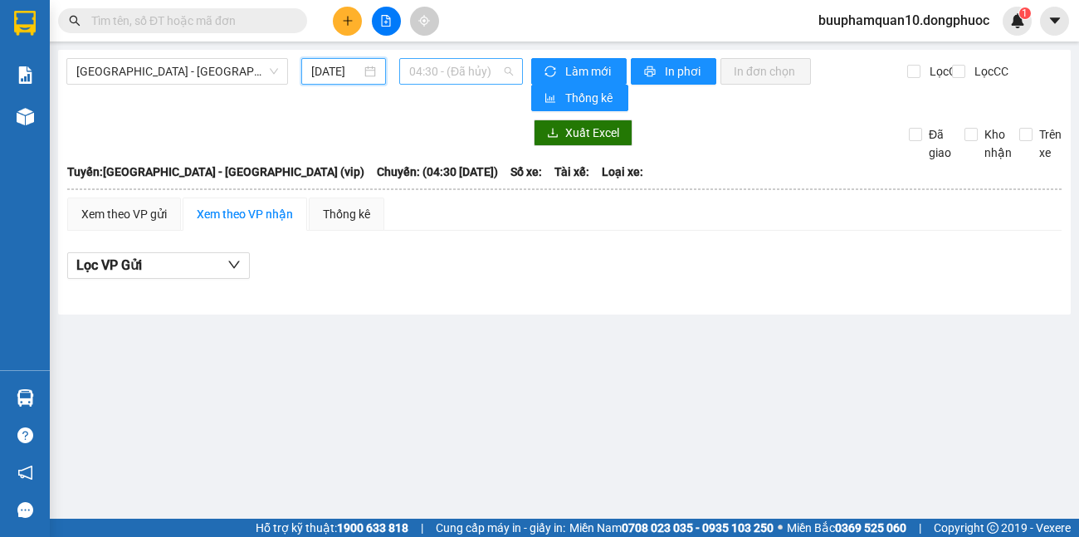
click at [454, 72] on span "04:30 - (Đã hủy)" at bounding box center [461, 71] width 104 height 25
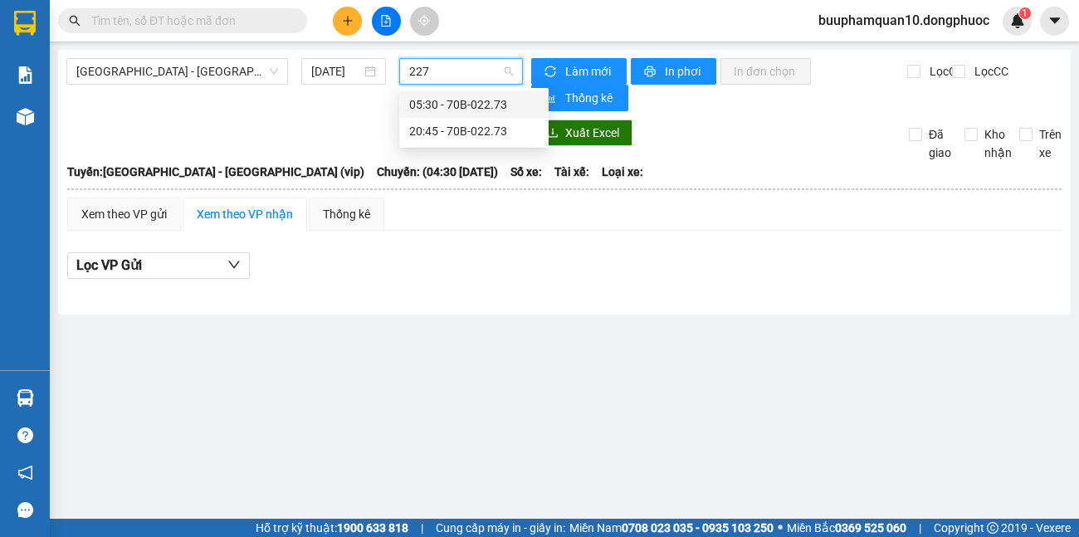
type input "2273"
click at [468, 105] on div "05:30 - 70B-022.73" at bounding box center [474, 104] width 130 height 18
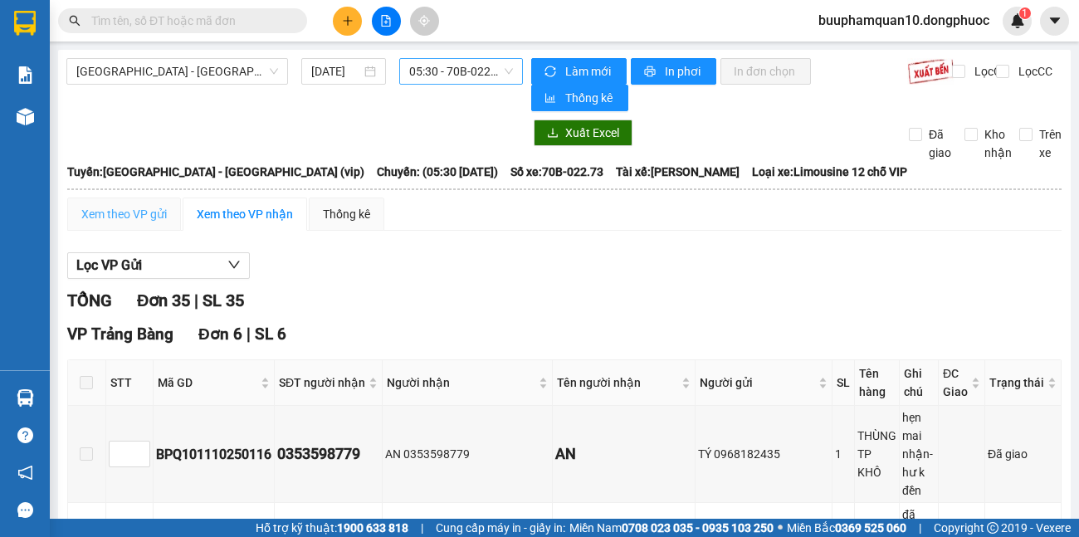
click at [128, 204] on div "Xem theo VP gửi" at bounding box center [124, 214] width 114 height 33
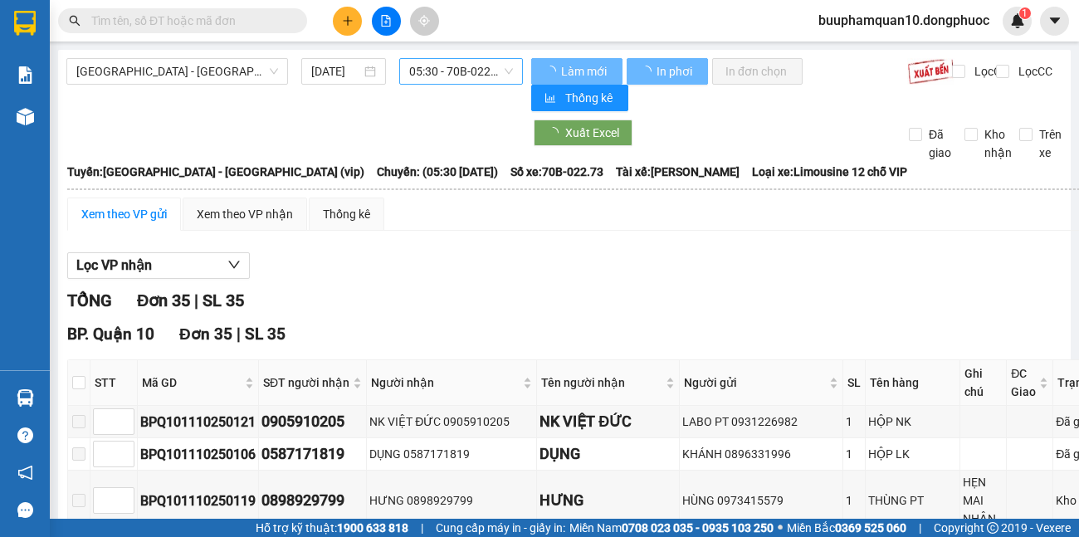
click at [86, 381] on th at bounding box center [79, 383] width 22 height 46
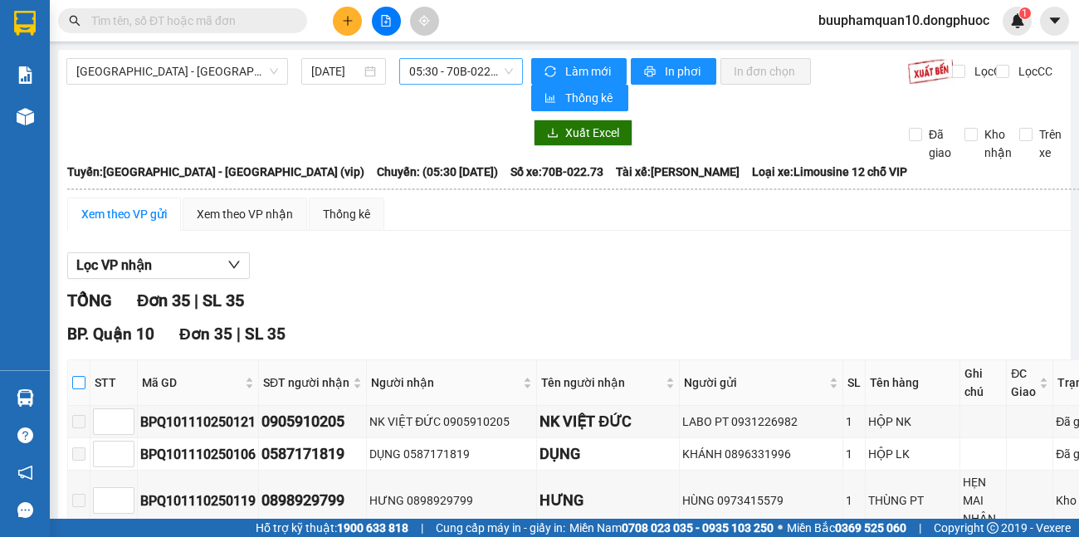
click at [77, 387] on input "checkbox" at bounding box center [78, 382] width 13 height 13
checkbox input "true"
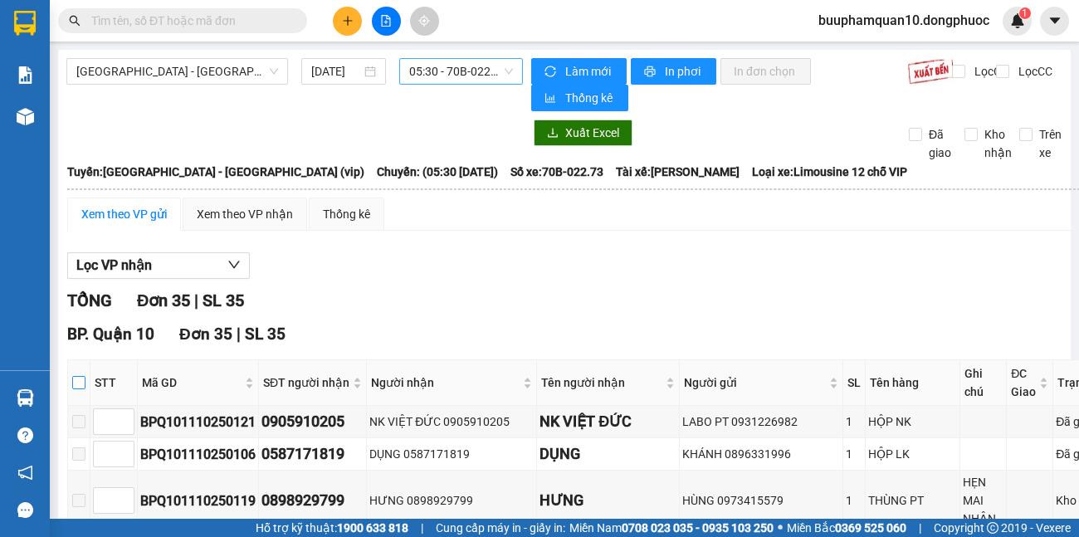
checkbox input "true"
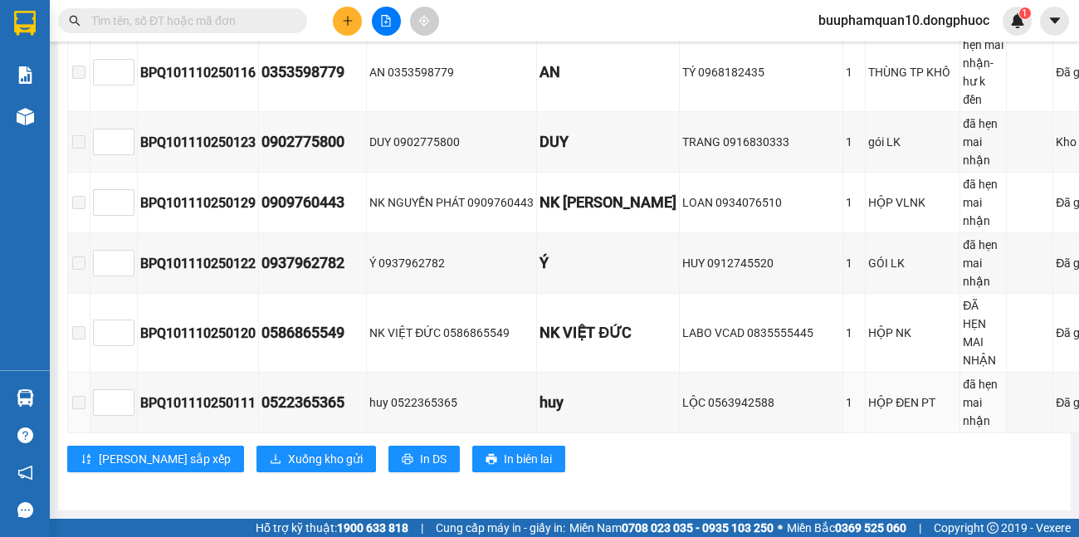
scroll to position [2247, 0]
click at [288, 462] on span "Xuống kho gửi" at bounding box center [325, 459] width 75 height 18
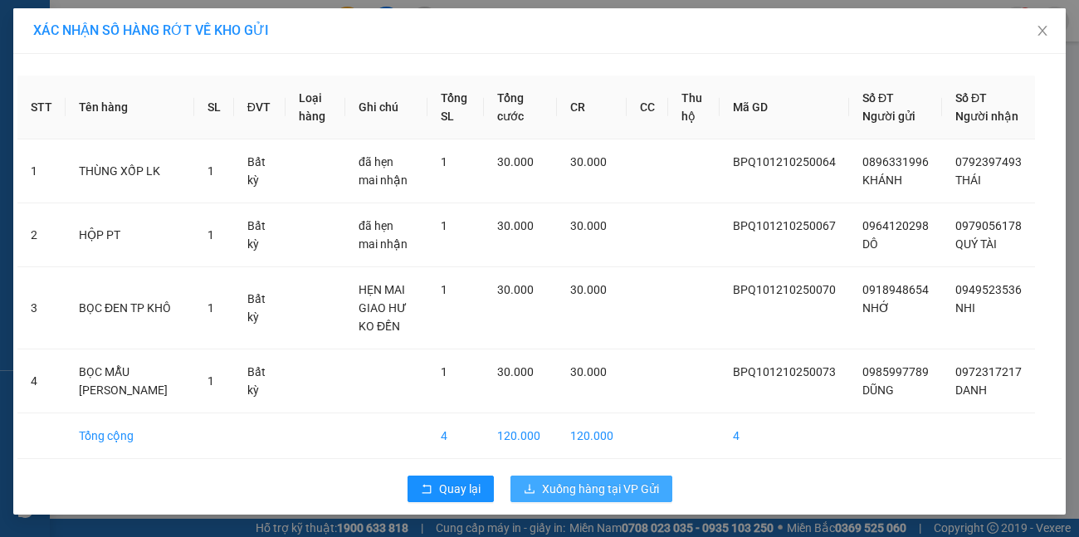
click at [614, 500] on button "Xuống hàng tại VP Gửi" at bounding box center [592, 489] width 162 height 27
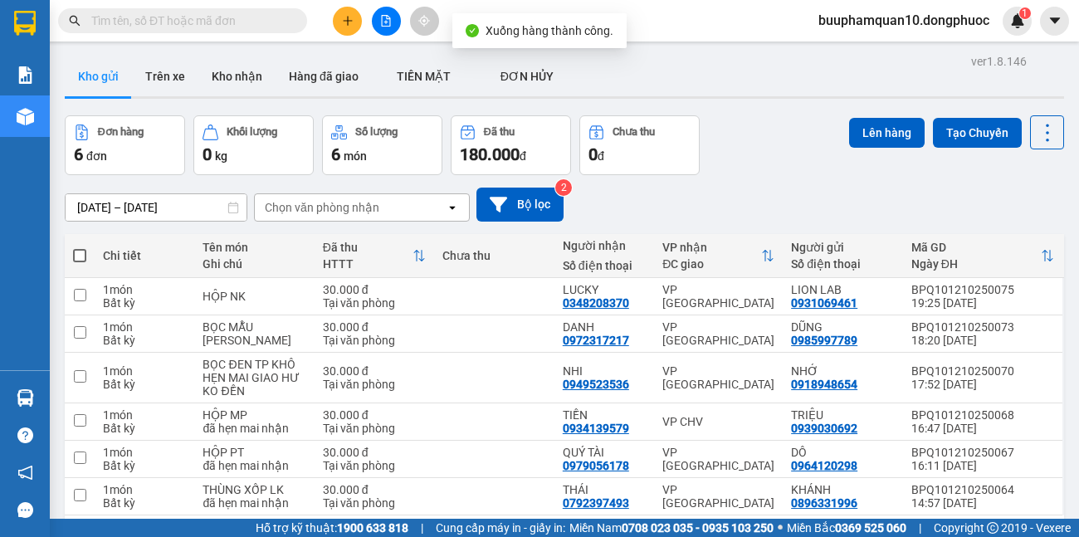
click at [346, 211] on div "Chọn văn phòng nhận" at bounding box center [322, 207] width 115 height 17
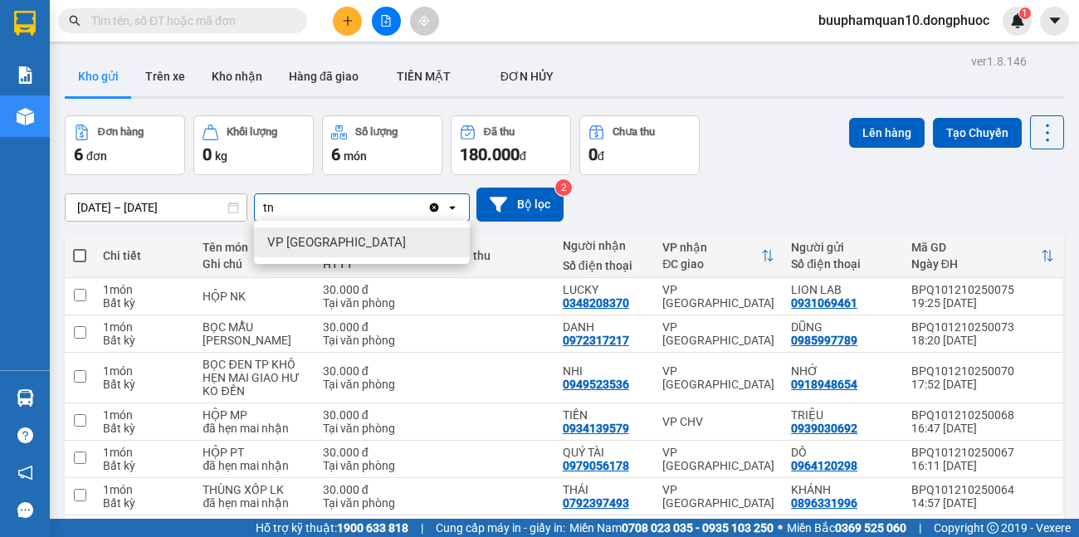
type input "tn"
click at [351, 242] on div "VP [GEOGRAPHIC_DATA]" at bounding box center [362, 243] width 216 height 30
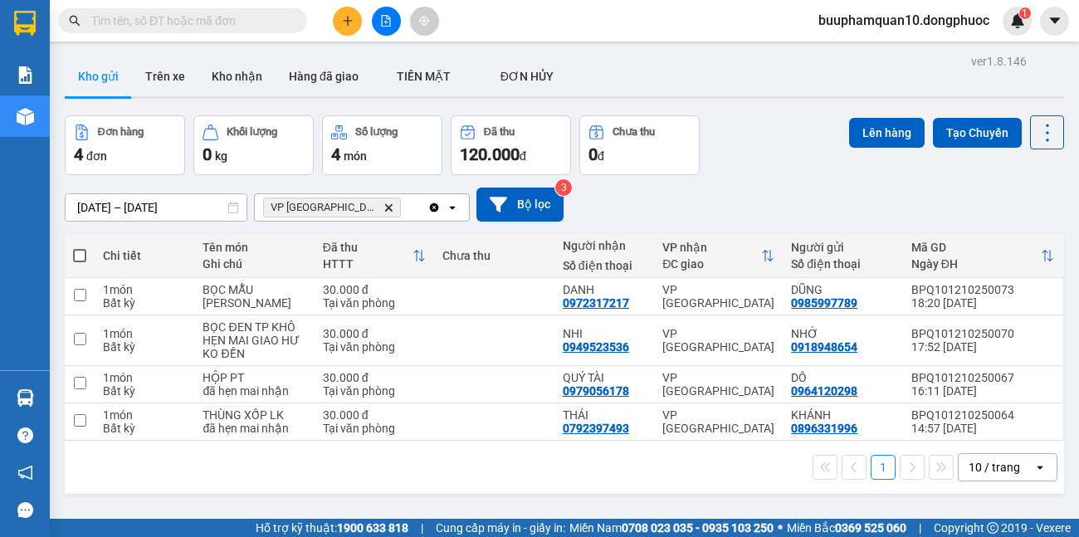
click at [83, 257] on span at bounding box center [79, 255] width 13 height 13
click at [80, 247] on input "checkbox" at bounding box center [80, 247] width 0 height 0
checkbox input "true"
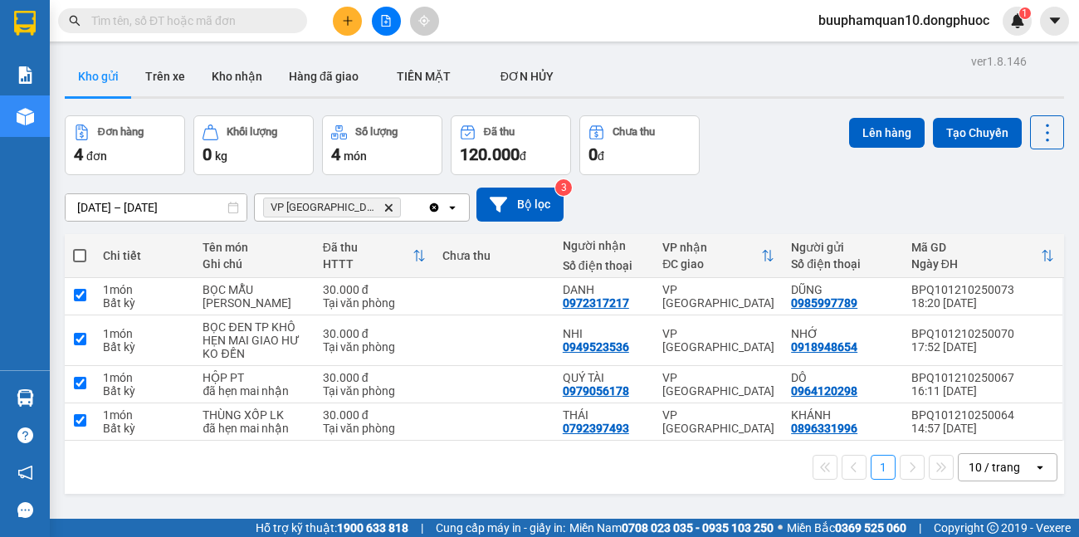
checkbox input "true"
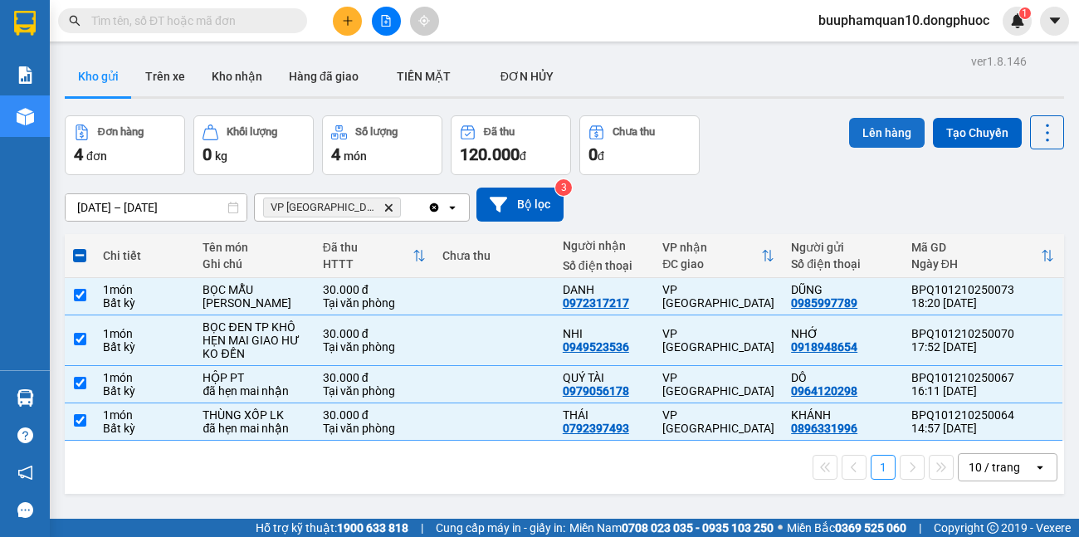
click at [888, 135] on button "Lên hàng" at bounding box center [887, 133] width 76 height 30
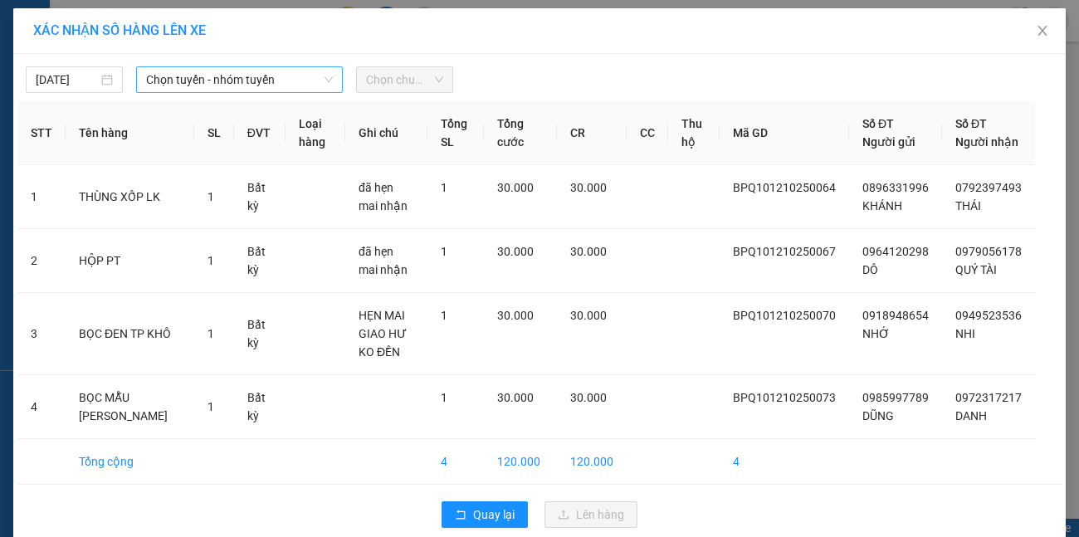
click at [254, 81] on span "Chọn tuyến - nhóm tuyến" at bounding box center [240, 79] width 188 height 25
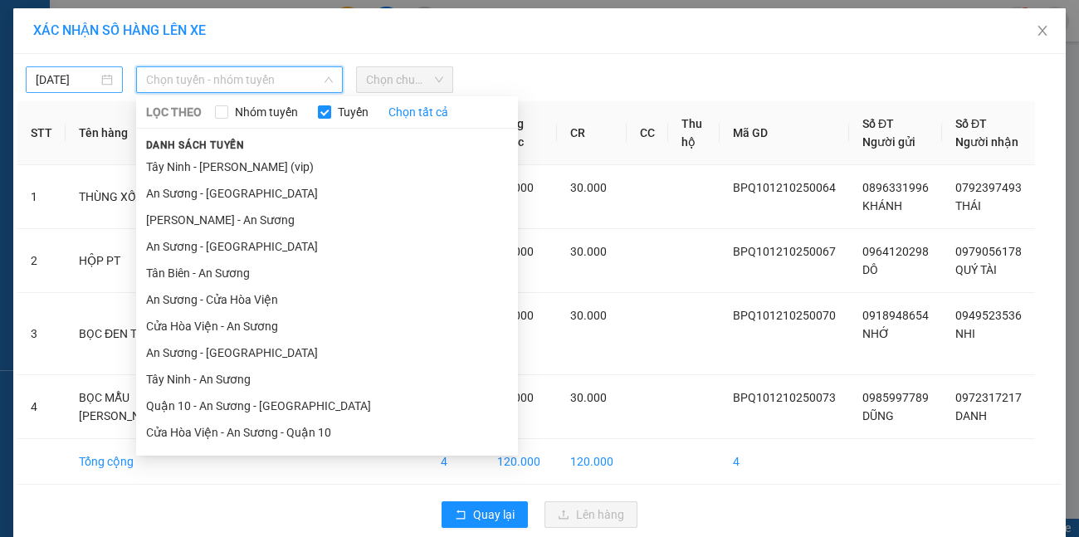
click at [59, 85] on input "[DATE]" at bounding box center [67, 80] width 62 height 18
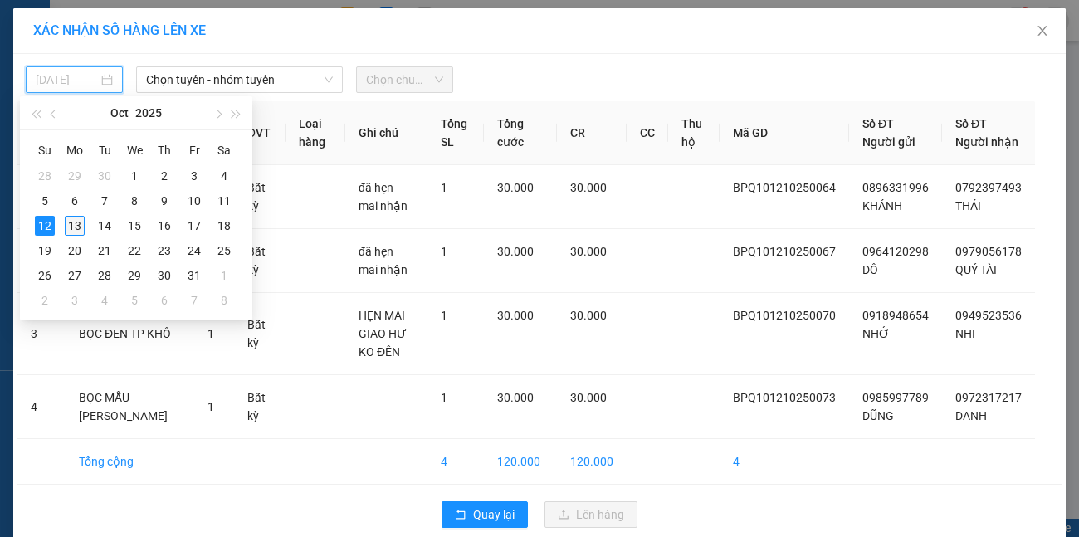
click at [76, 218] on div "13" at bounding box center [75, 226] width 20 height 20
type input "[DATE]"
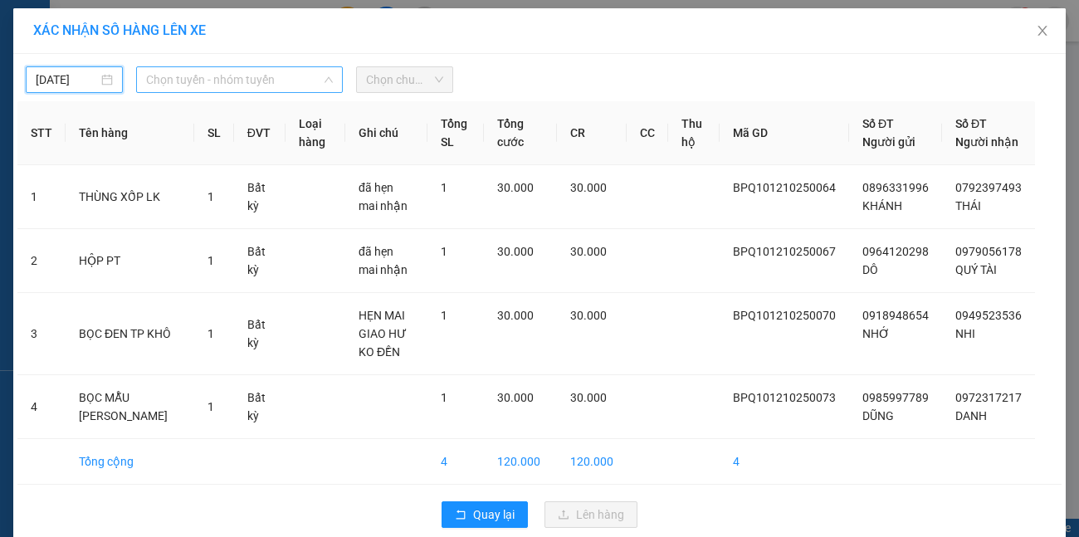
click at [301, 86] on span "Chọn tuyến - nhóm tuyến" at bounding box center [240, 79] width 188 height 25
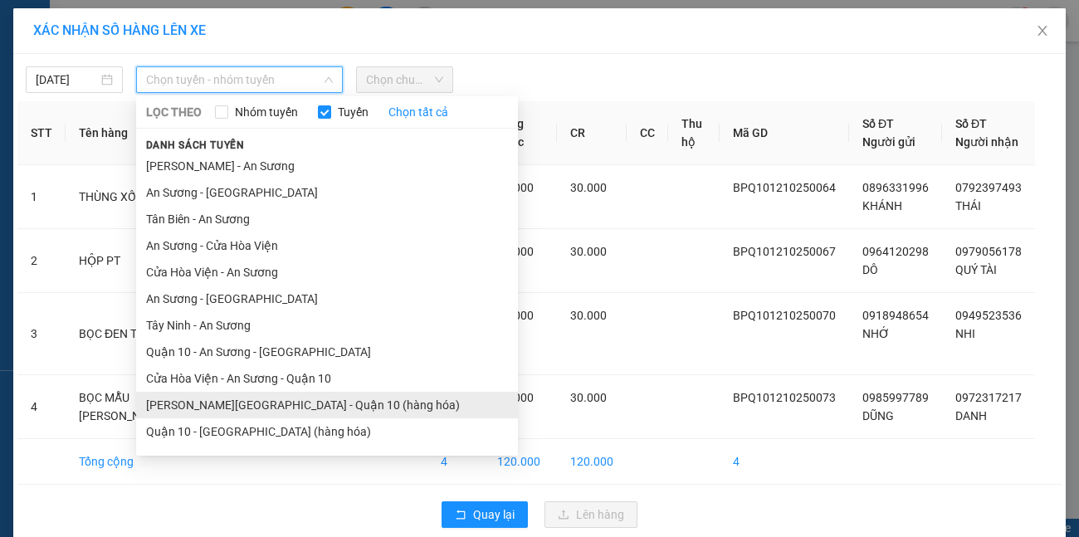
scroll to position [76, 0]
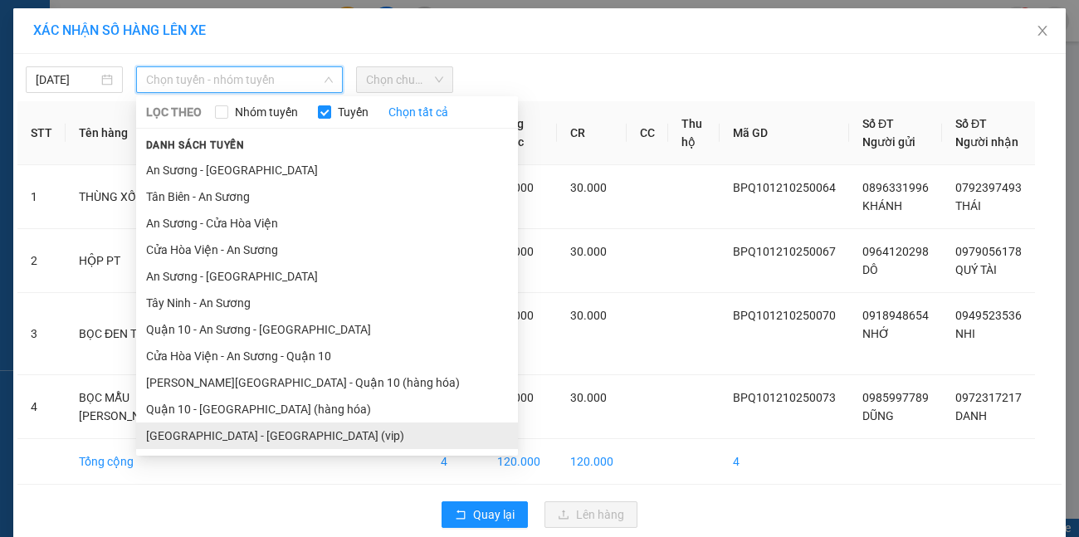
click at [301, 433] on li "[GEOGRAPHIC_DATA] - [GEOGRAPHIC_DATA] (vip)" at bounding box center [327, 436] width 382 height 27
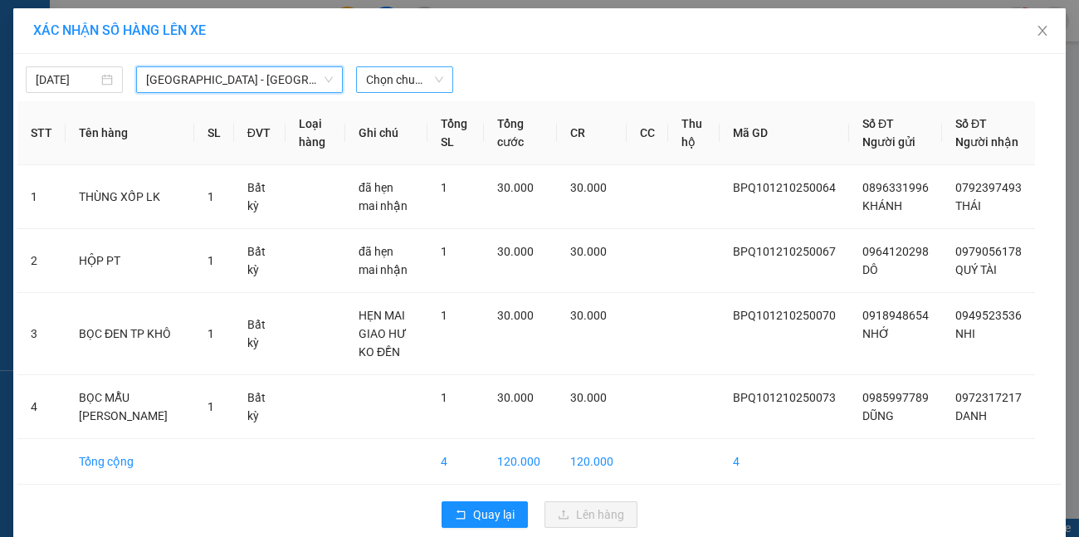
click at [401, 82] on span "Chọn chuyến" at bounding box center [404, 79] width 77 height 25
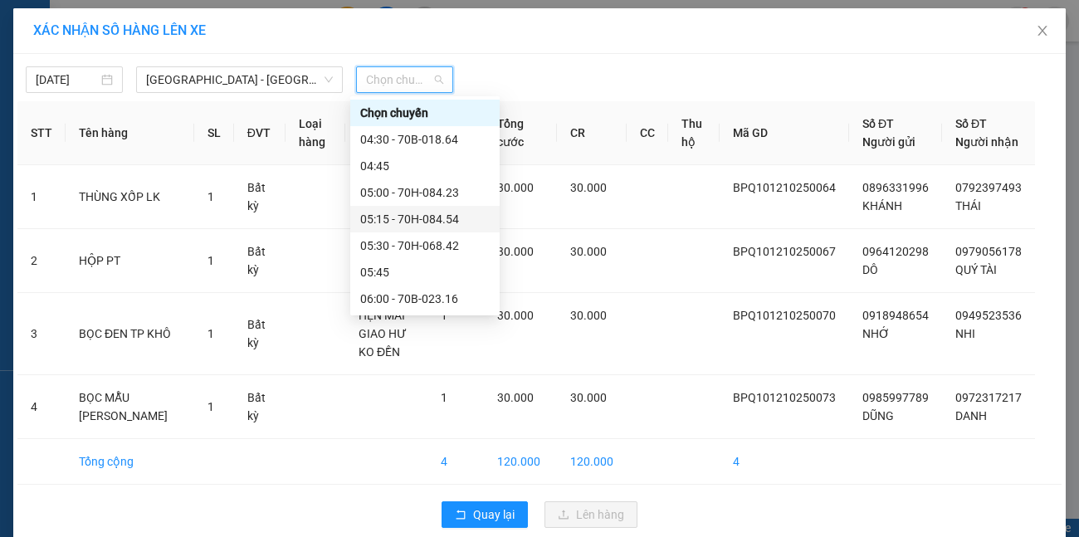
click at [432, 221] on div "05:15 - 70H-084.54" at bounding box center [425, 219] width 130 height 18
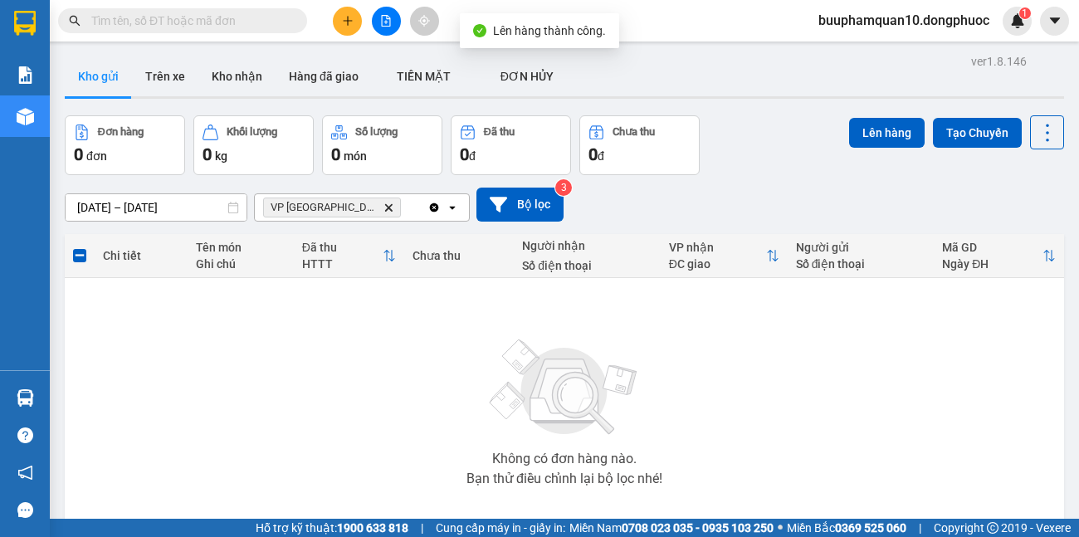
click at [432, 209] on icon "Clear all" at bounding box center [434, 207] width 9 height 9
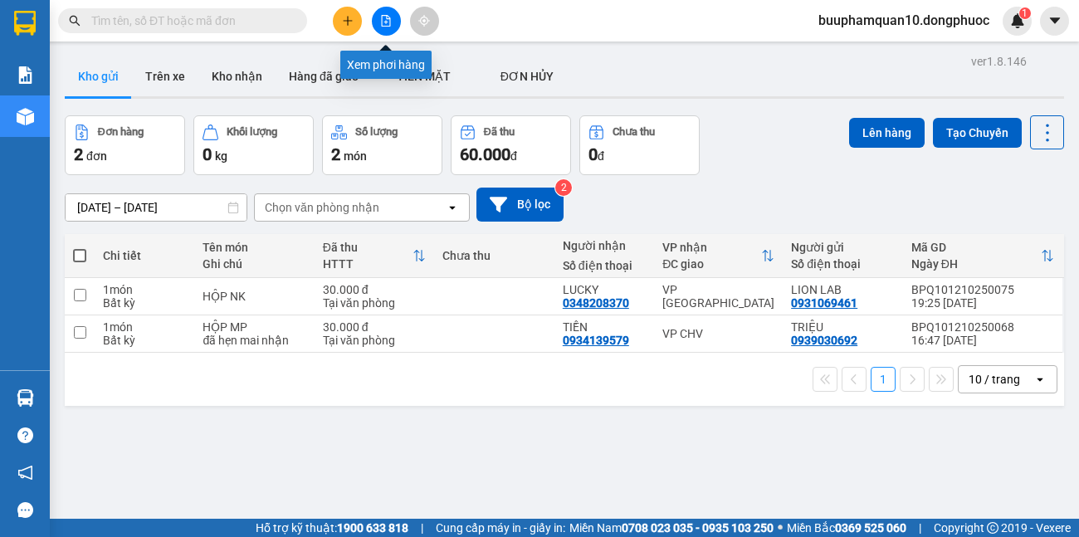
click at [386, 23] on icon "file-add" at bounding box center [386, 21] width 9 height 12
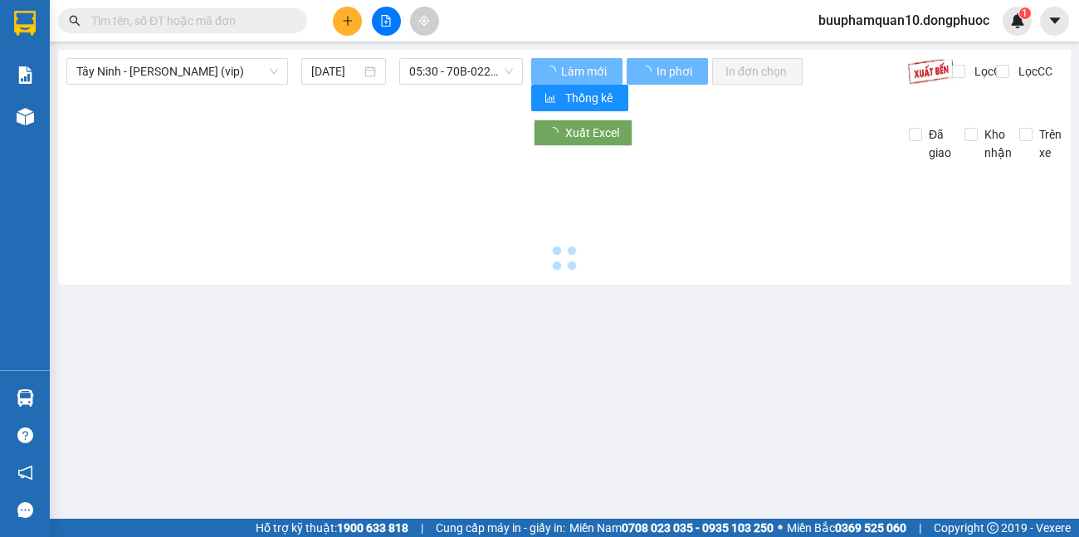
type input "[DATE]"
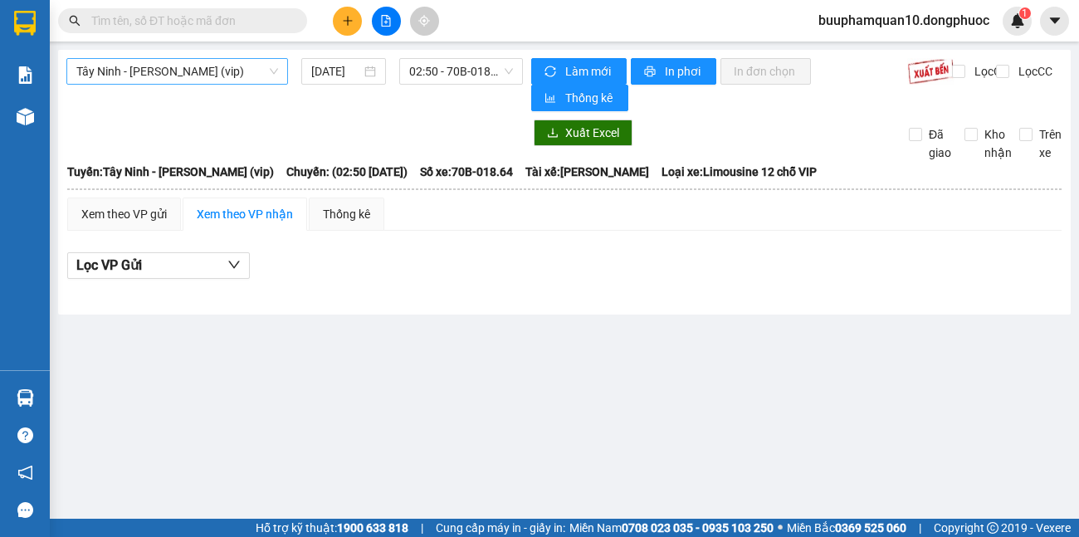
click at [227, 78] on span "Tây Ninh - [PERSON_NAME] (vip)" at bounding box center [177, 71] width 202 height 25
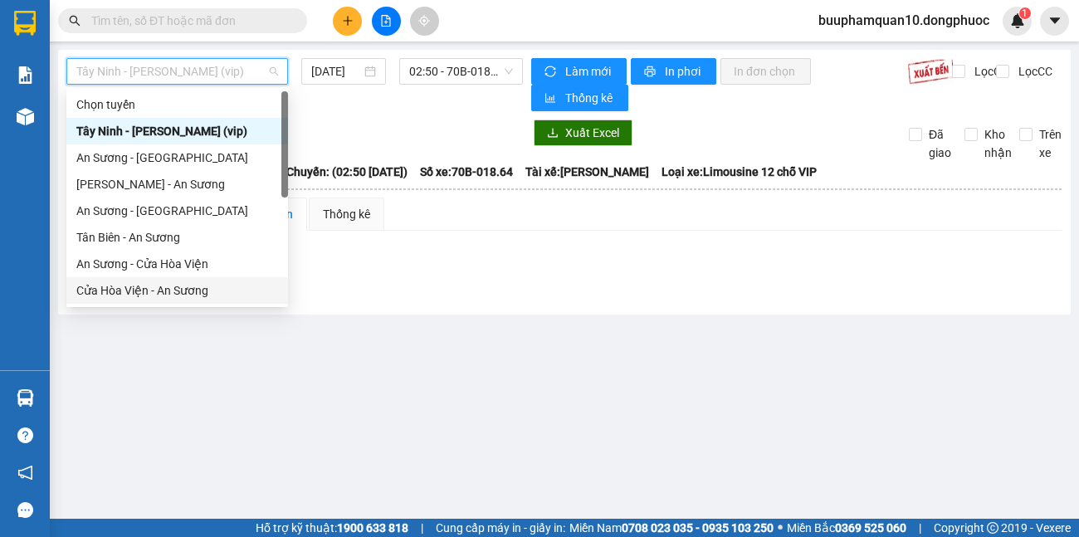
scroll to position [166, 0]
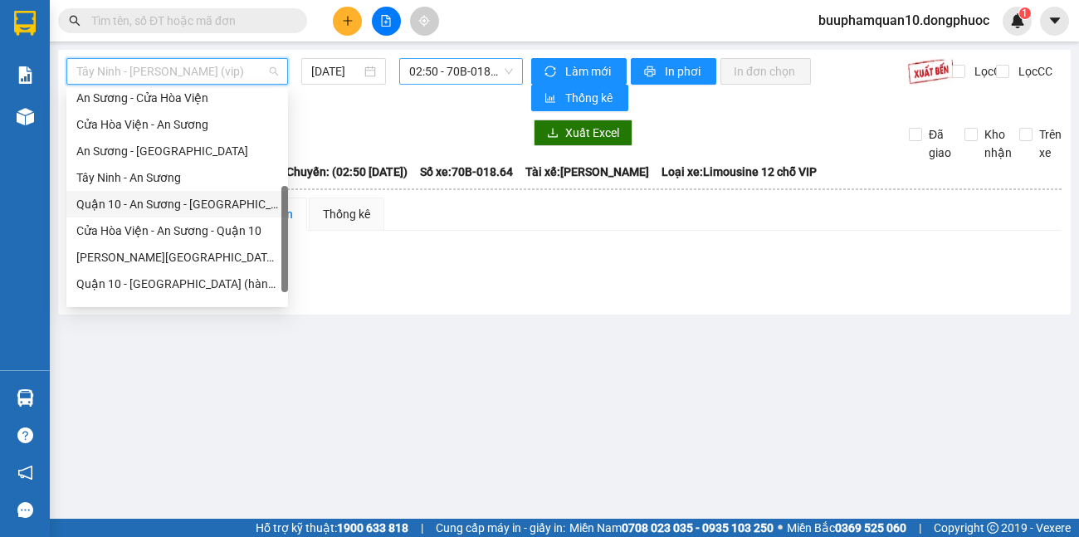
click at [480, 83] on span "02:50 - 70B-018.64" at bounding box center [461, 71] width 104 height 25
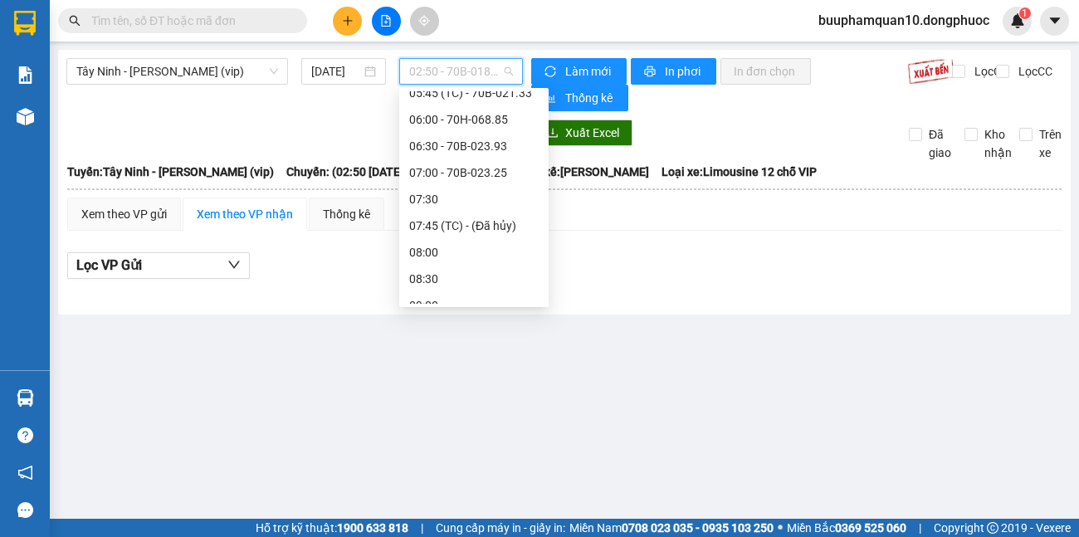
scroll to position [399, 0]
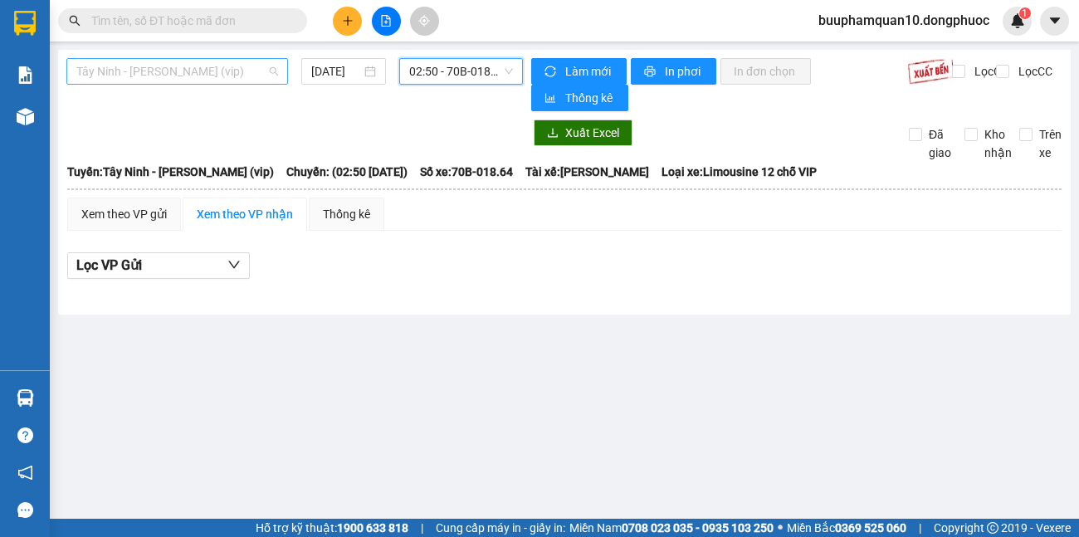
drag, startPoint x: 208, startPoint y: 77, endPoint x: 215, endPoint y: 149, distance: 71.7
click at [208, 78] on span "Tây Ninh - [PERSON_NAME] (vip)" at bounding box center [177, 71] width 202 height 25
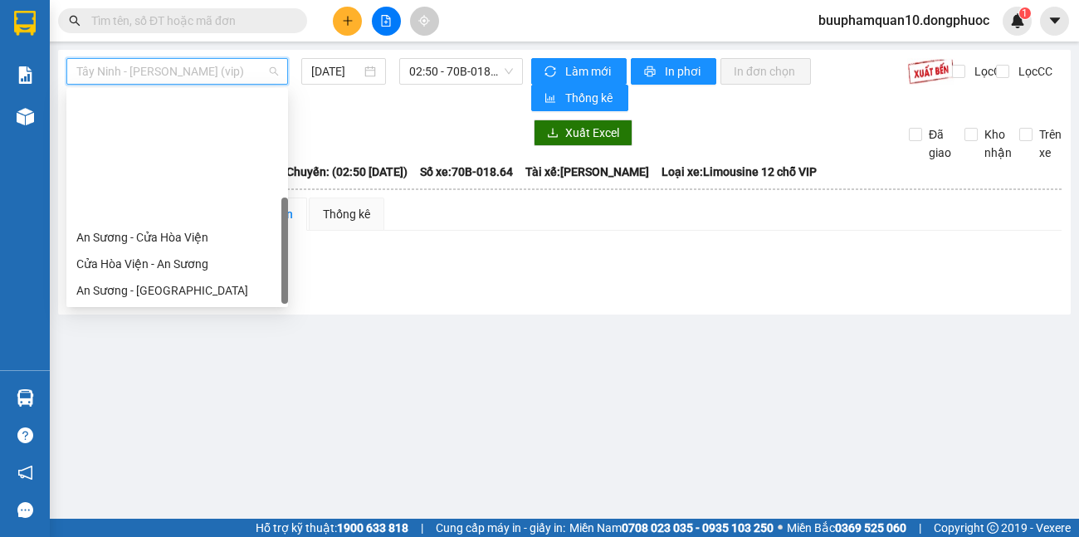
scroll to position [186, 0]
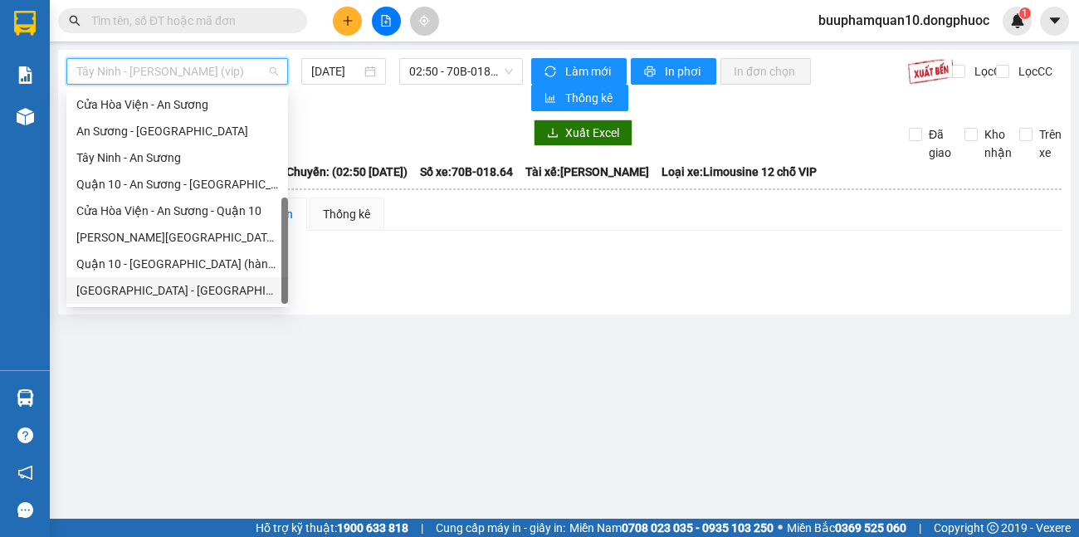
drag, startPoint x: 221, startPoint y: 294, endPoint x: 218, endPoint y: 282, distance: 12.1
click at [219, 295] on div "[GEOGRAPHIC_DATA] - [GEOGRAPHIC_DATA] (vip)" at bounding box center [177, 290] width 202 height 18
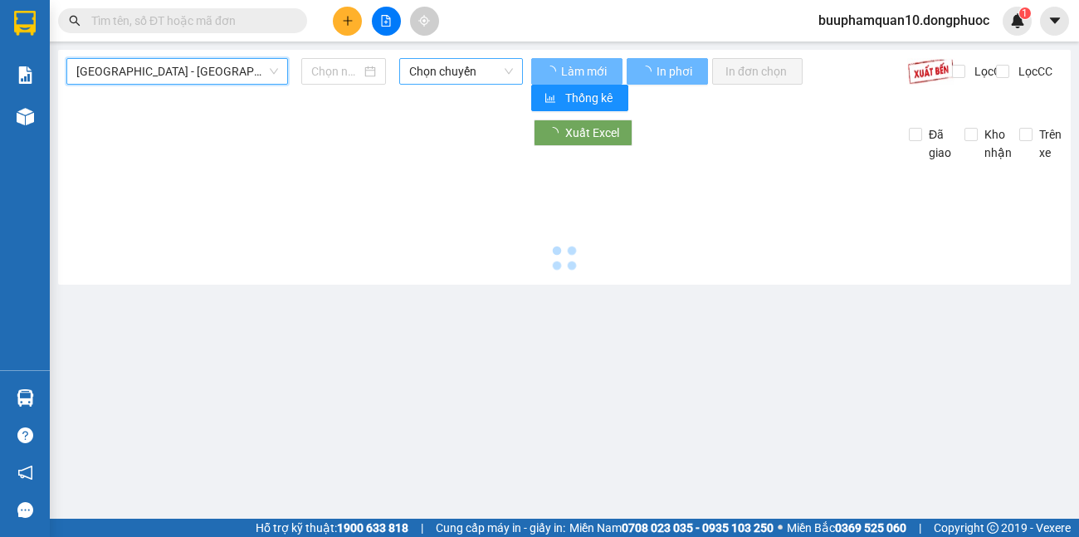
click at [497, 70] on span "Chọn chuyến" at bounding box center [461, 71] width 104 height 25
type input "[DATE]"
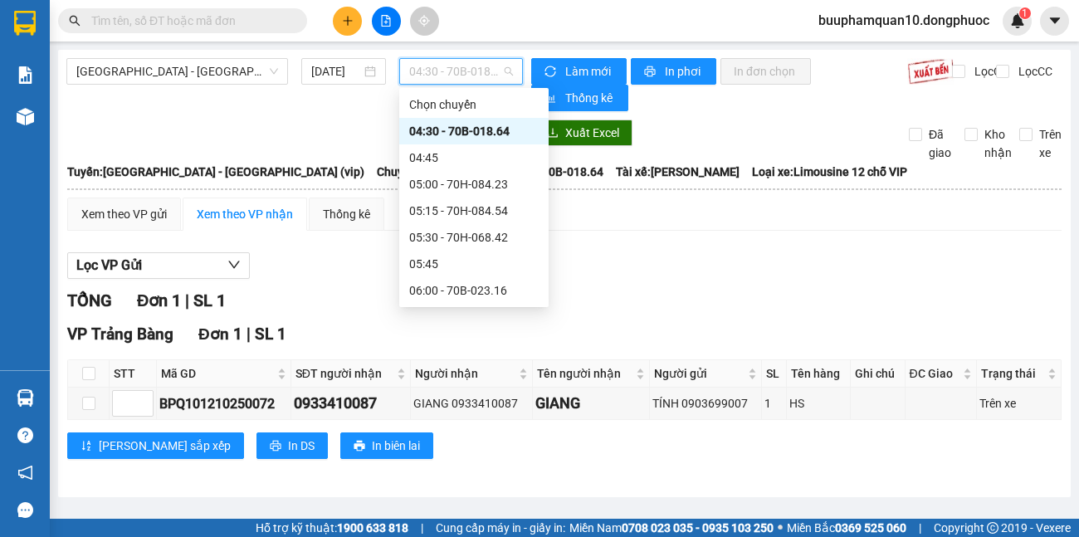
click at [721, 243] on div "Xem theo VP gửi Xem theo VP nhận Thống kê Lọc VP Gửi TỔNG Đơn 1 | SL 1 VP Trản…" at bounding box center [564, 339] width 995 height 282
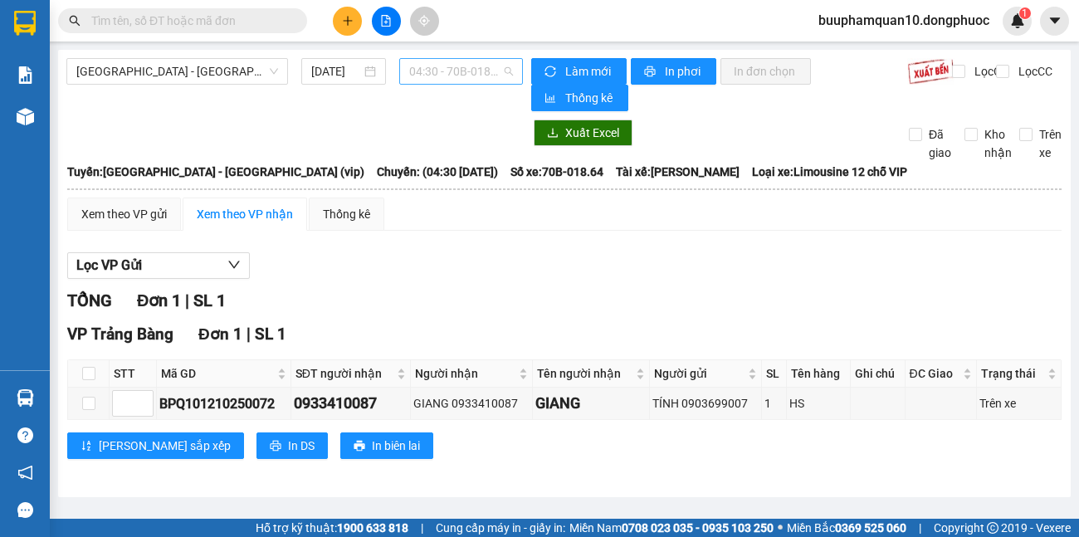
click at [500, 66] on span "04:30 - 70B-018.64" at bounding box center [461, 71] width 104 height 25
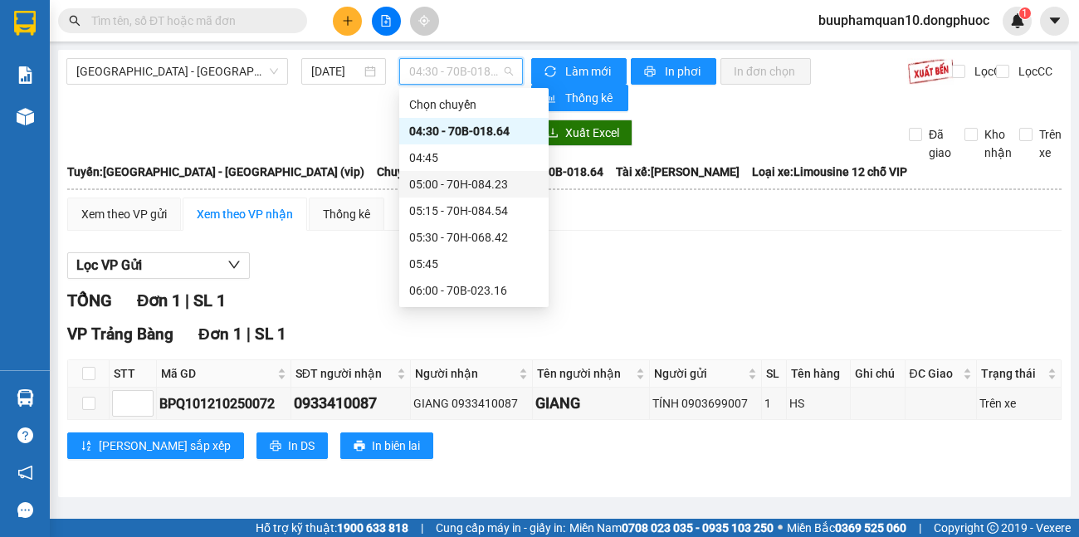
click at [495, 183] on div "05:00 - 70H-084.23" at bounding box center [474, 184] width 130 height 18
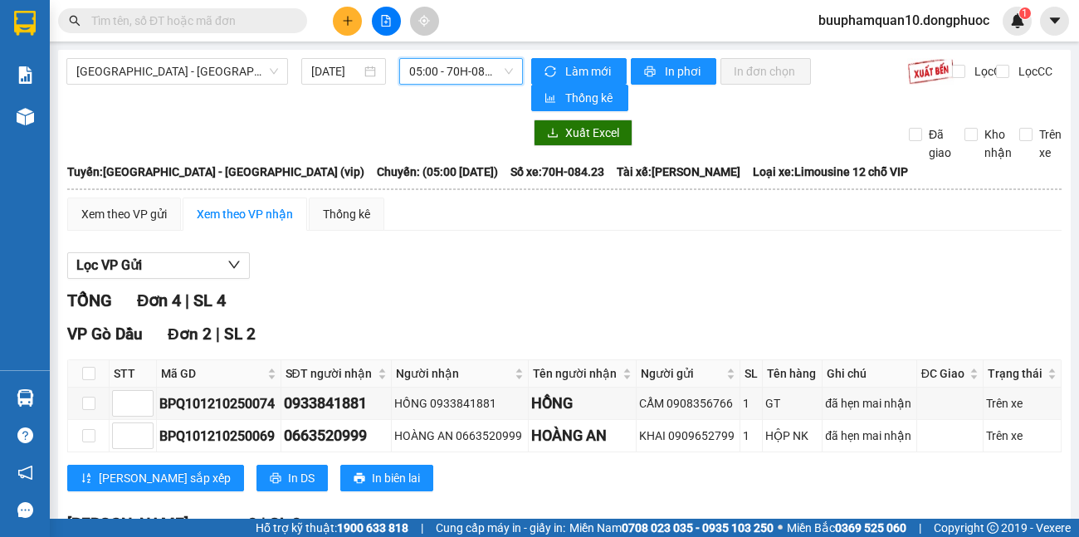
scroll to position [209, 0]
